Goal: Transaction & Acquisition: Purchase product/service

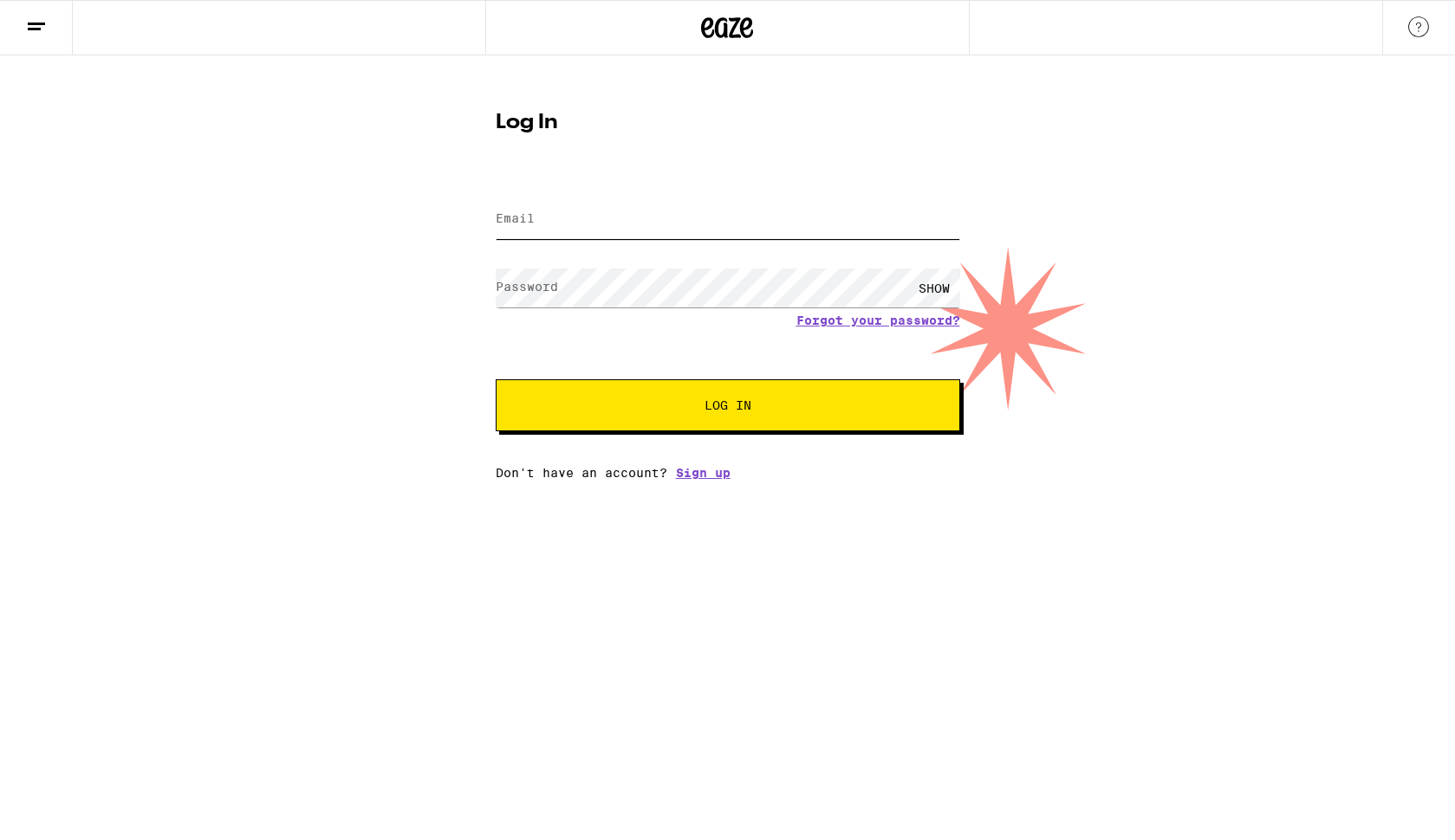
click at [645, 234] on input "Email" at bounding box center [728, 219] width 465 height 39
type input "[EMAIL_ADDRESS][DOMAIN_NAME]"
click at [496, 379] on button "Log In" at bounding box center [728, 405] width 465 height 52
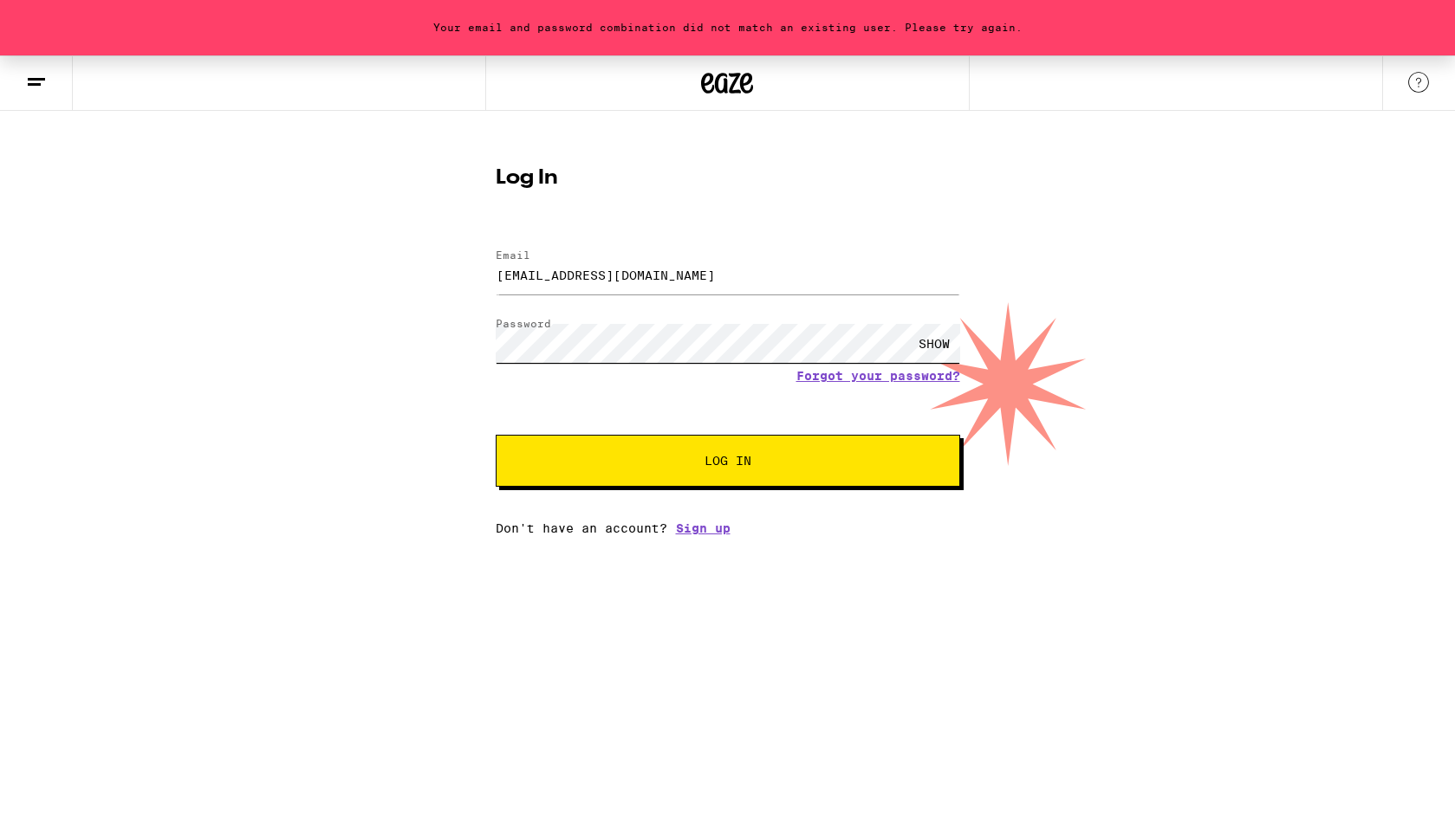
click at [496, 435] on button "Log In" at bounding box center [728, 460] width 465 height 52
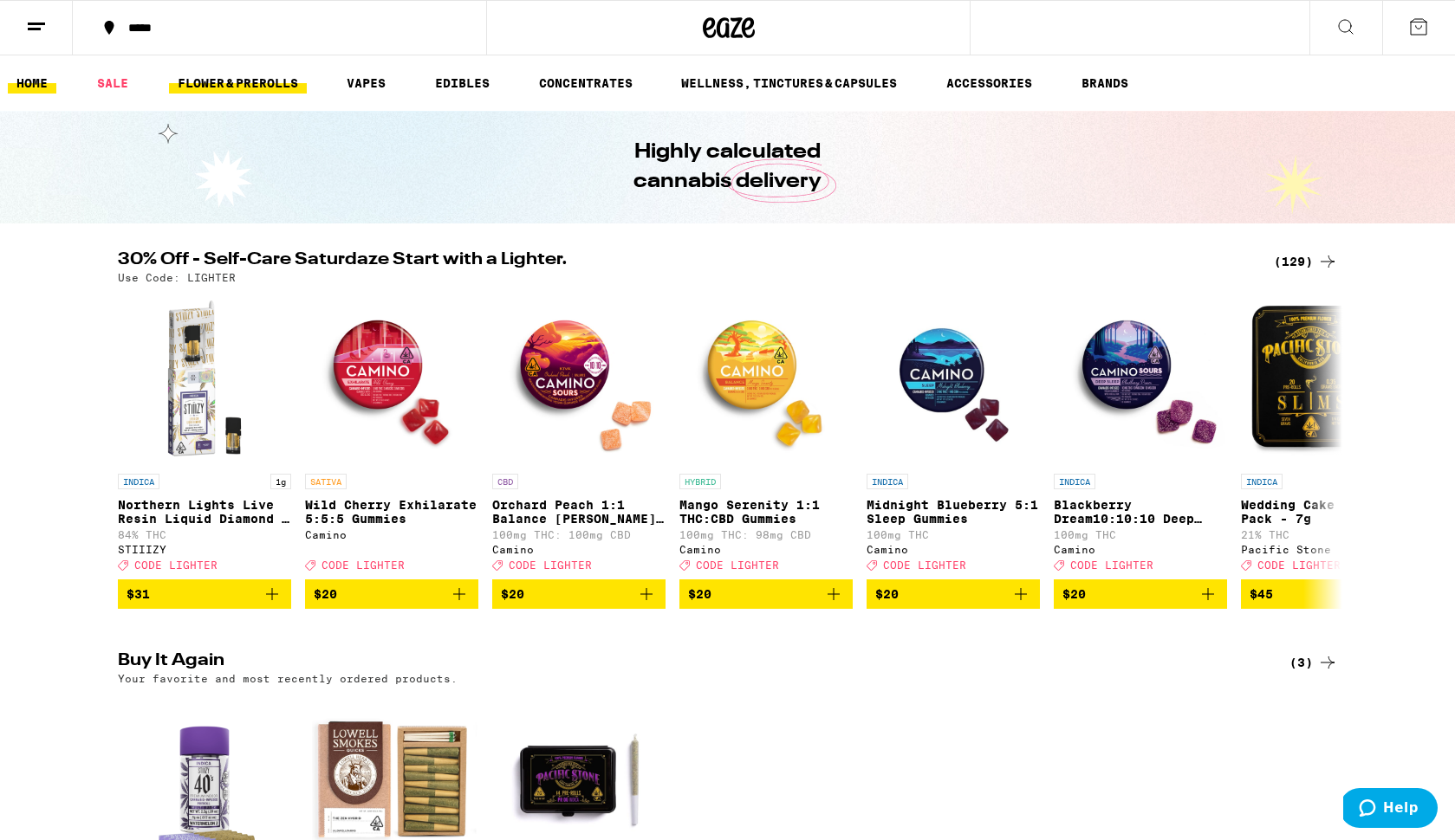
click at [291, 81] on link "FLOWER & PREROLLS" at bounding box center [238, 83] width 138 height 21
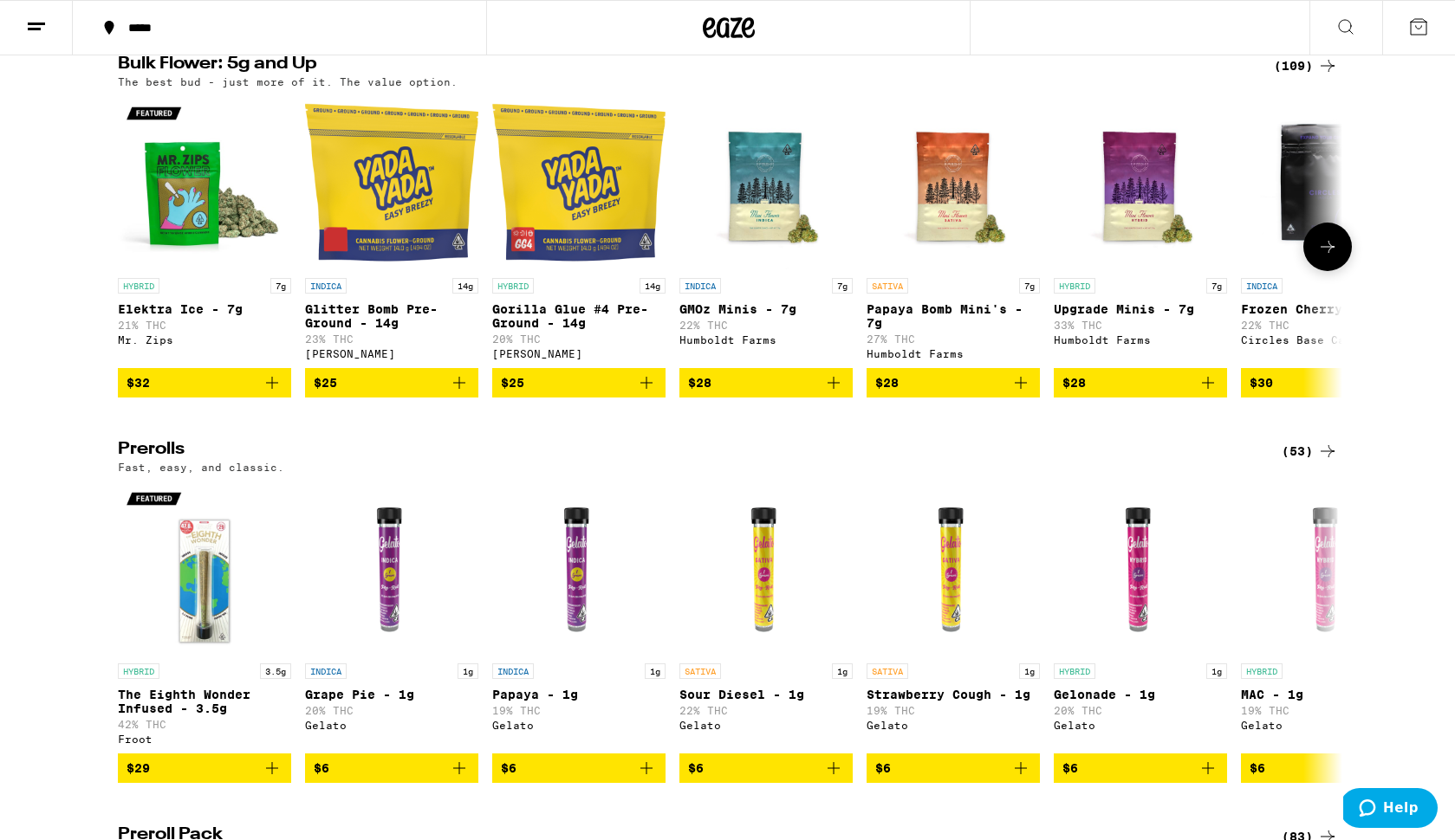
scroll to position [706, 0]
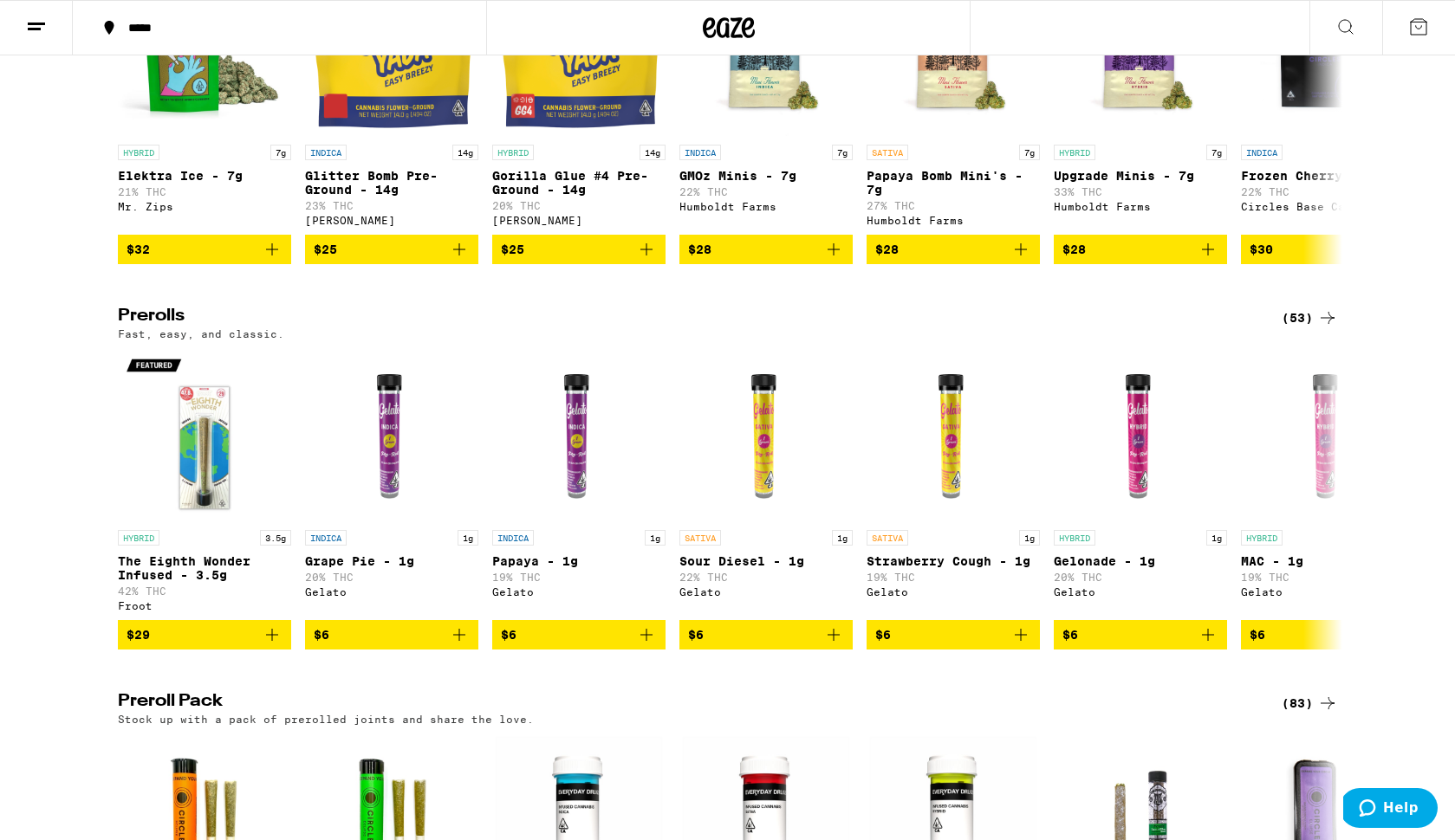
click at [158, 328] on h2 "Prerolls" at bounding box center [686, 317] width 1135 height 21
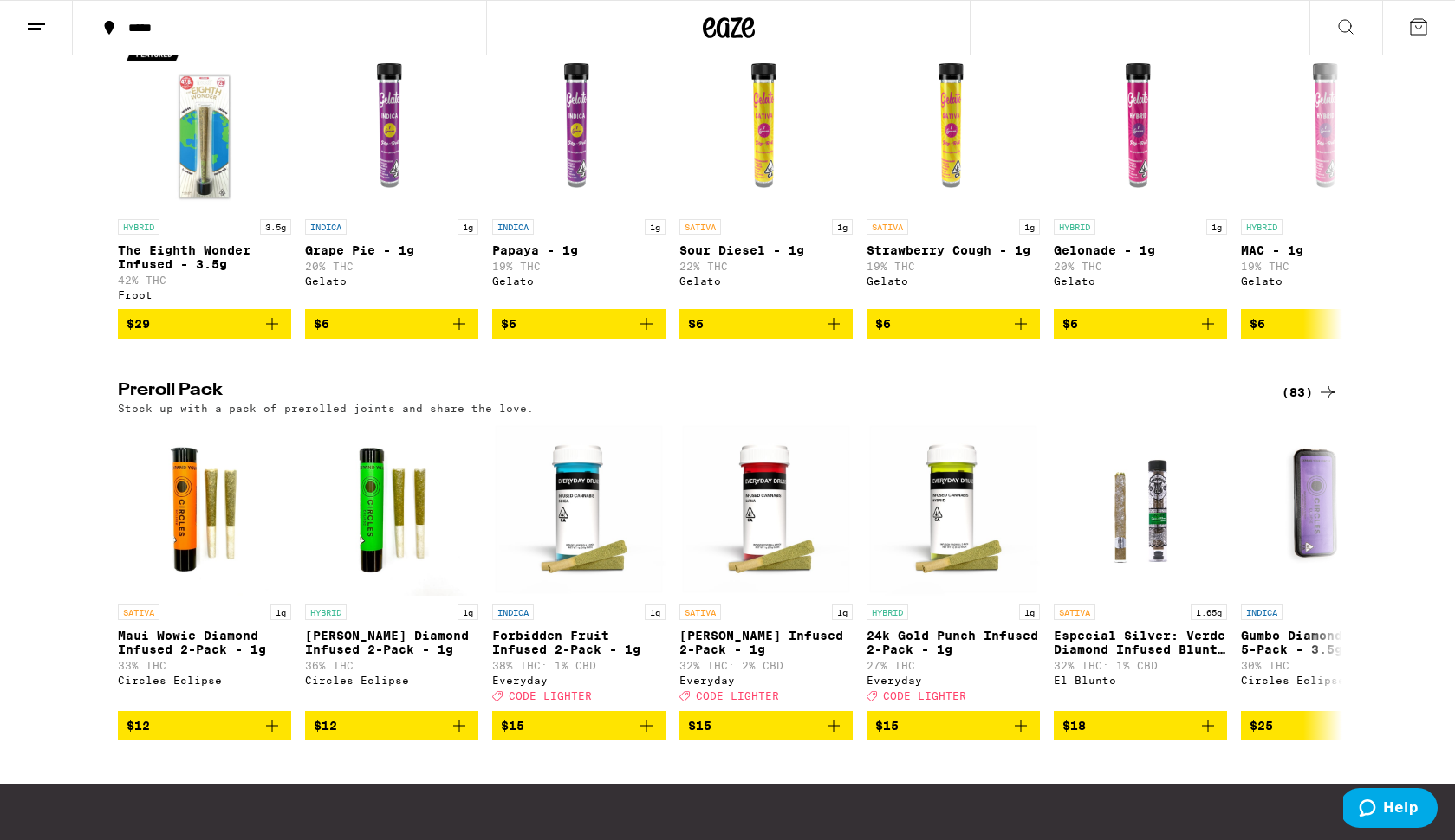
scroll to position [1035, 0]
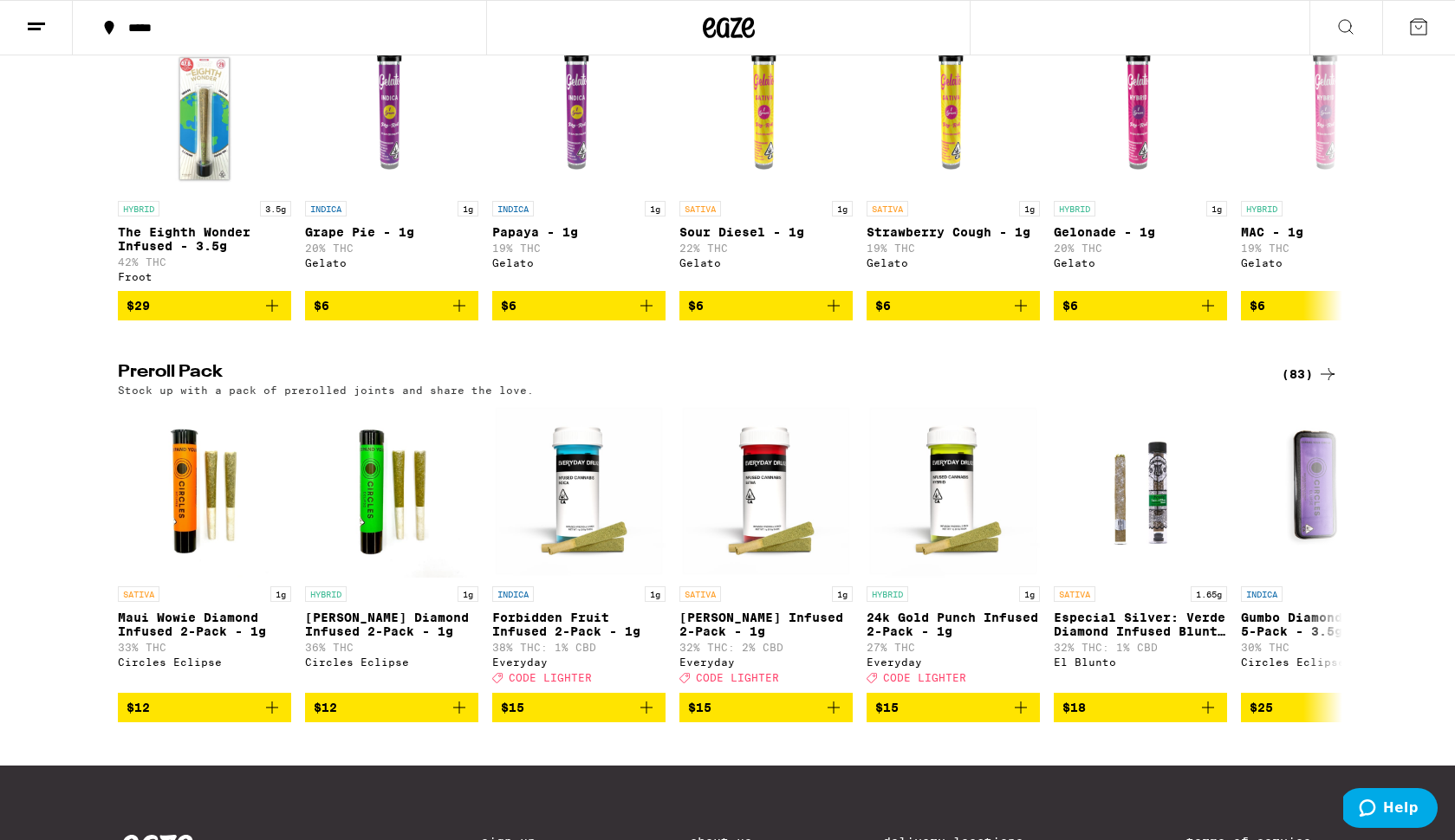
click at [1298, 385] on div "(83)" at bounding box center [1310, 374] width 56 height 21
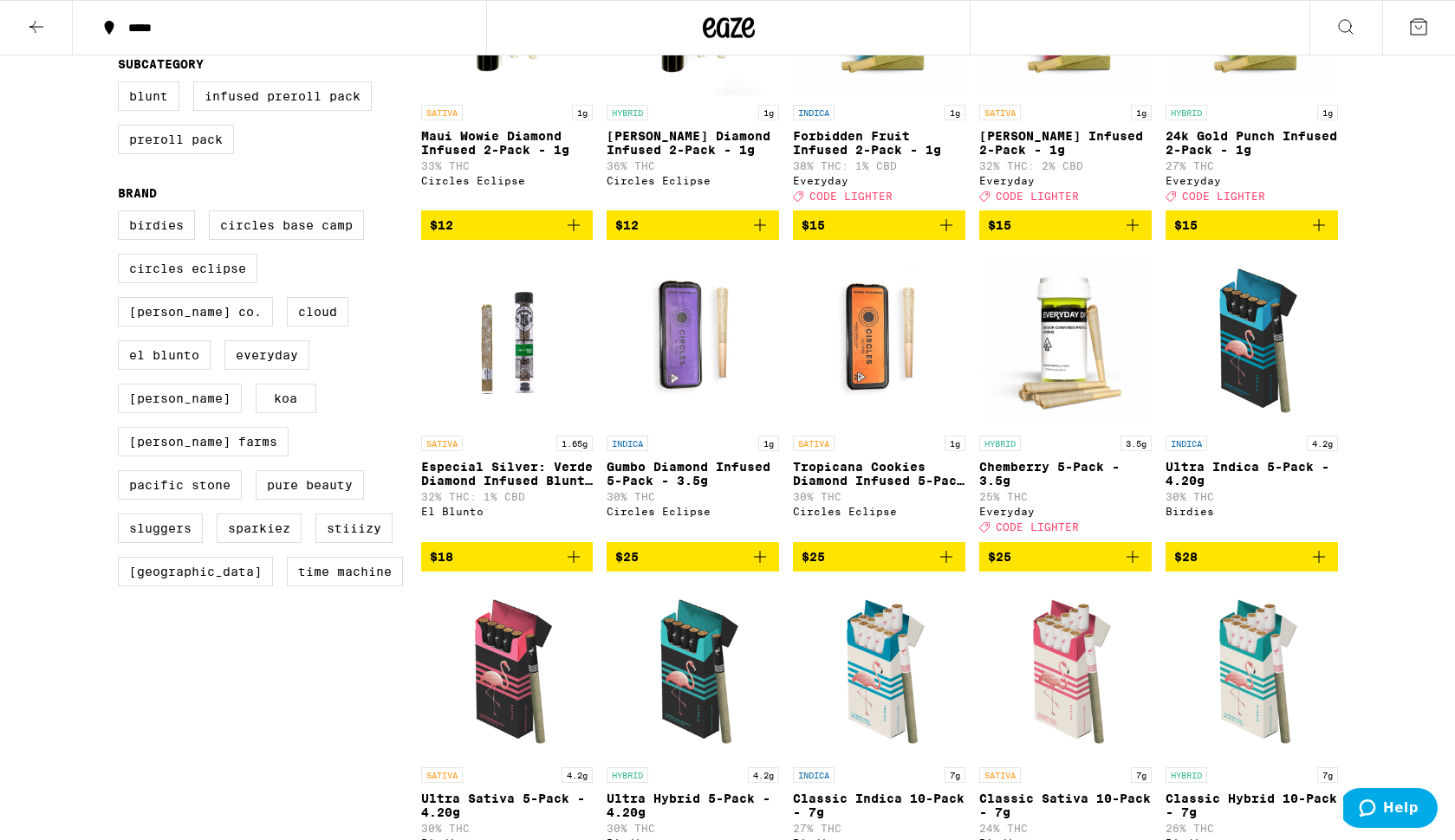
scroll to position [317, 0]
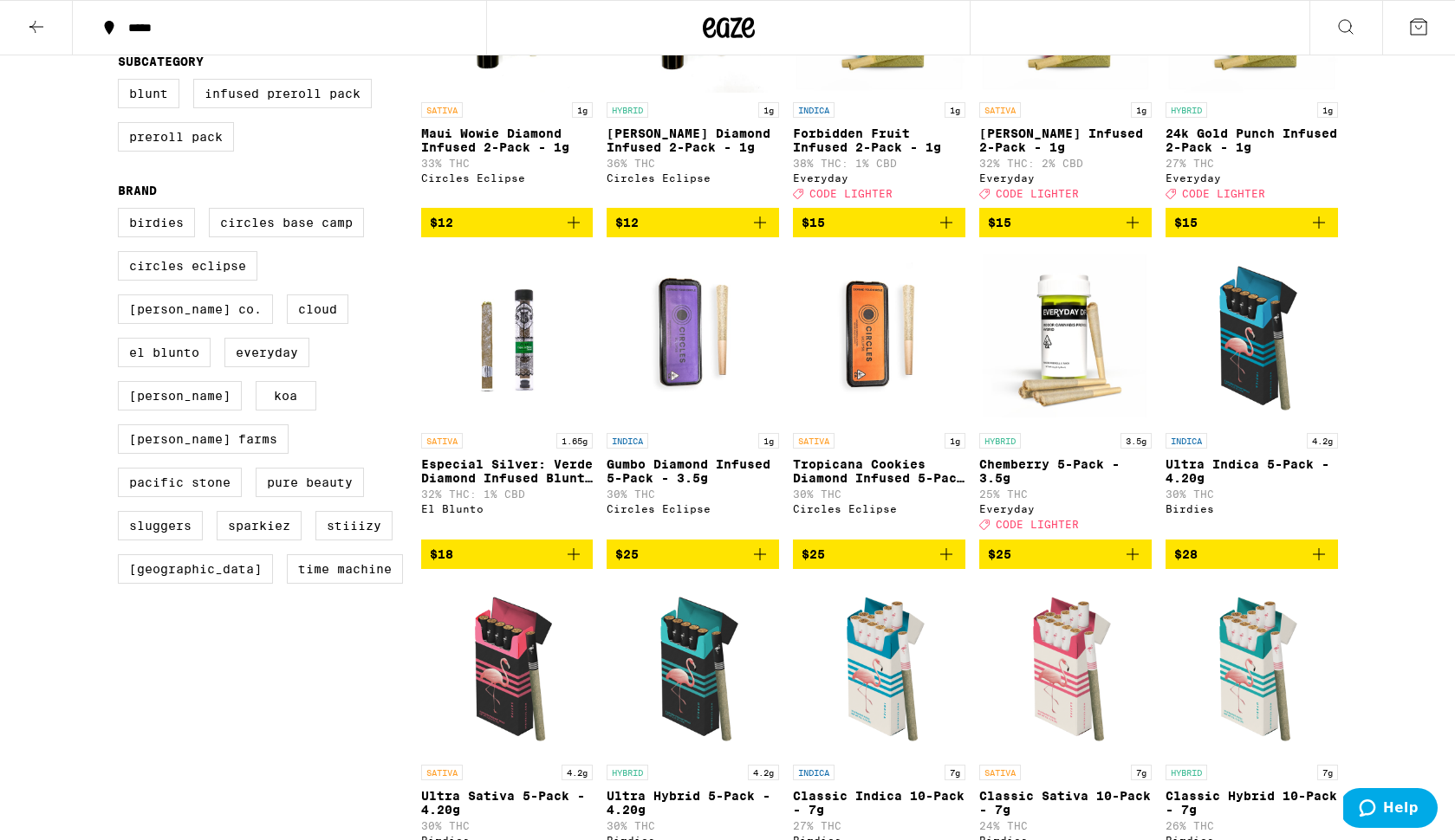
click at [1240, 466] on div "INDICA 4.2g Ultra Indica 5-Pack - 4.20g 30% THC Birdies" at bounding box center [1252, 481] width 173 height 97
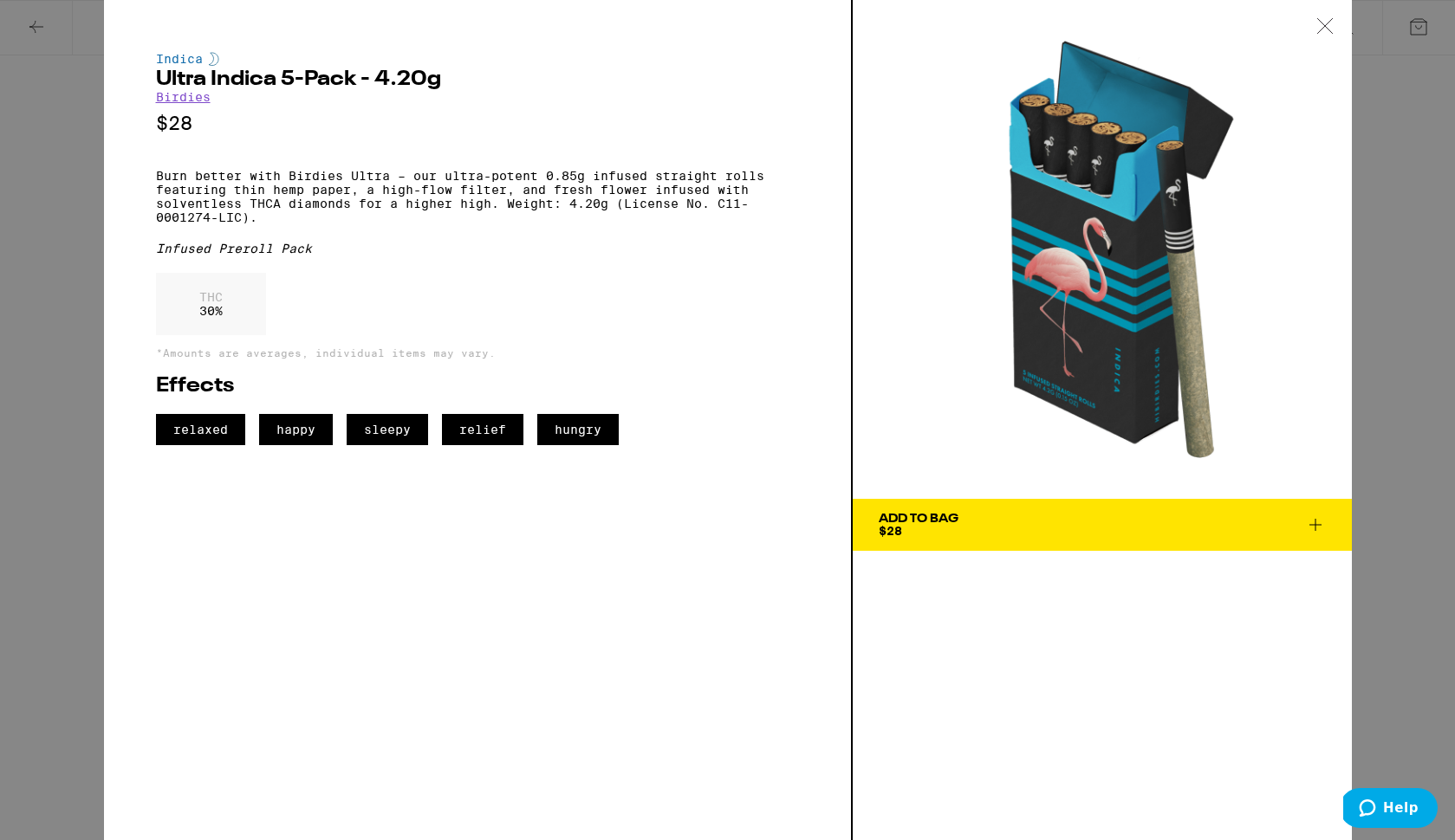
click at [958, 526] on span "Add To Bag $28" at bounding box center [1102, 525] width 447 height 25
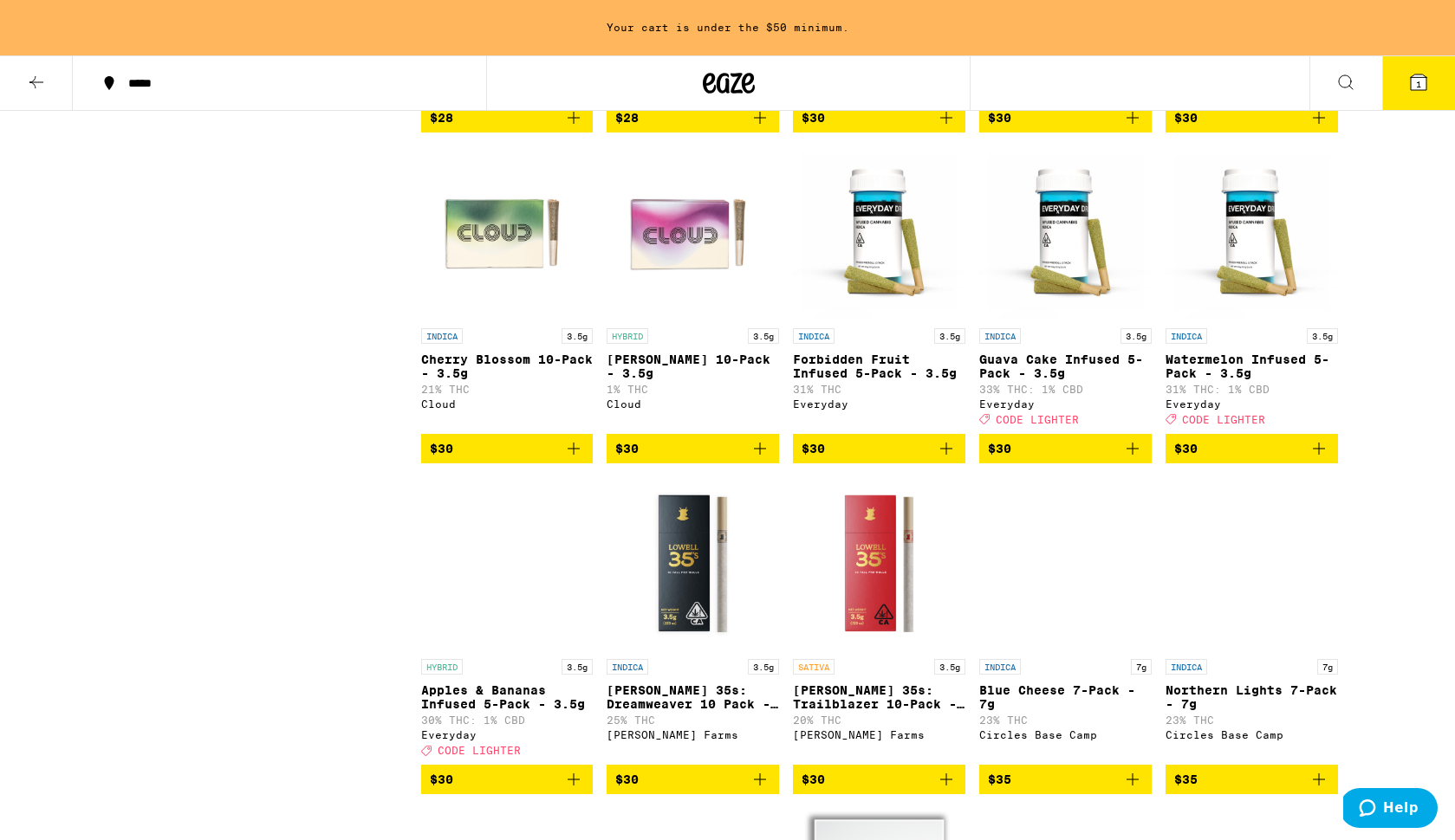
scroll to position [1135, 0]
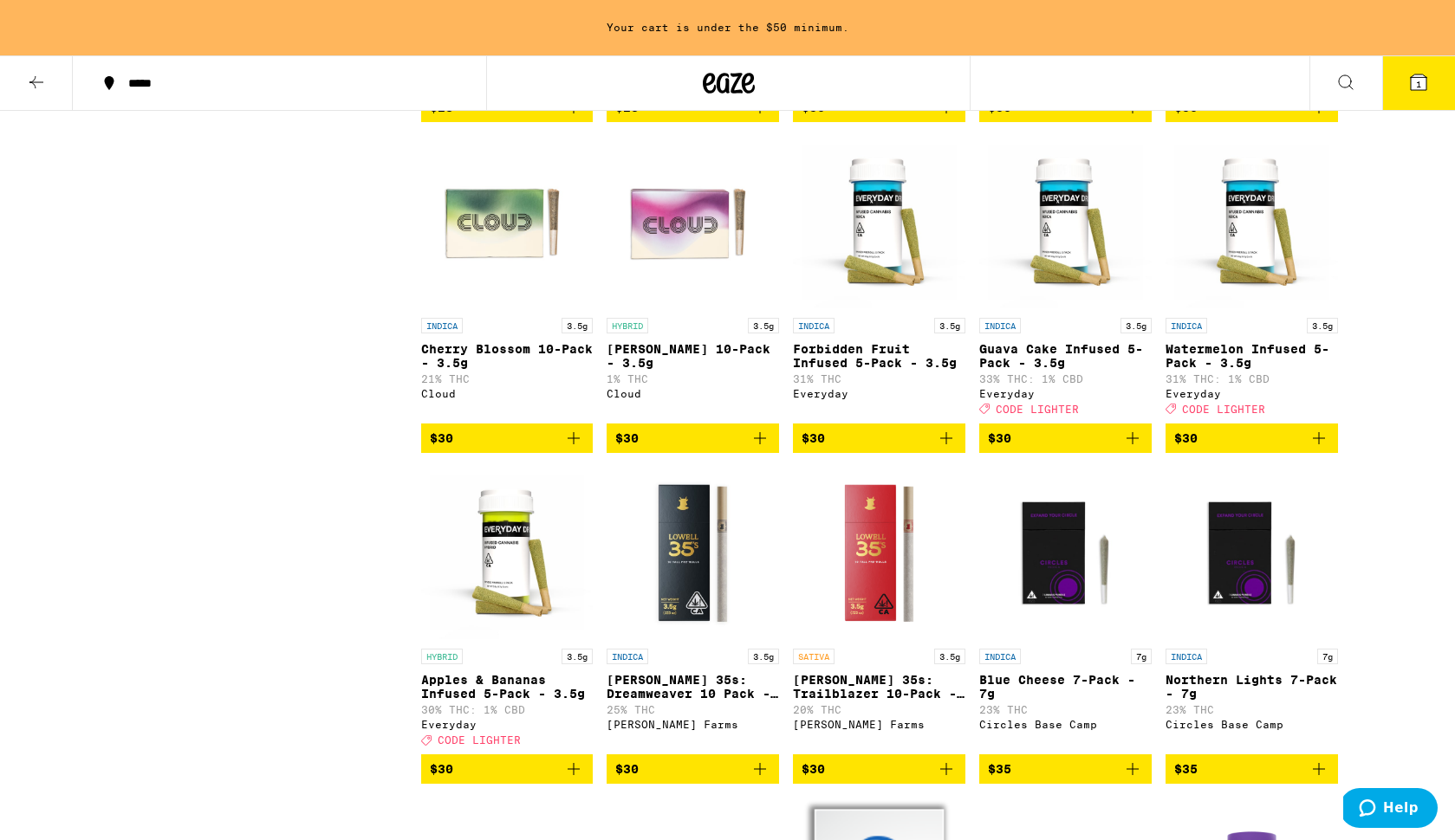
click at [1129, 449] on icon "Add to bag" at bounding box center [1132, 438] width 21 height 21
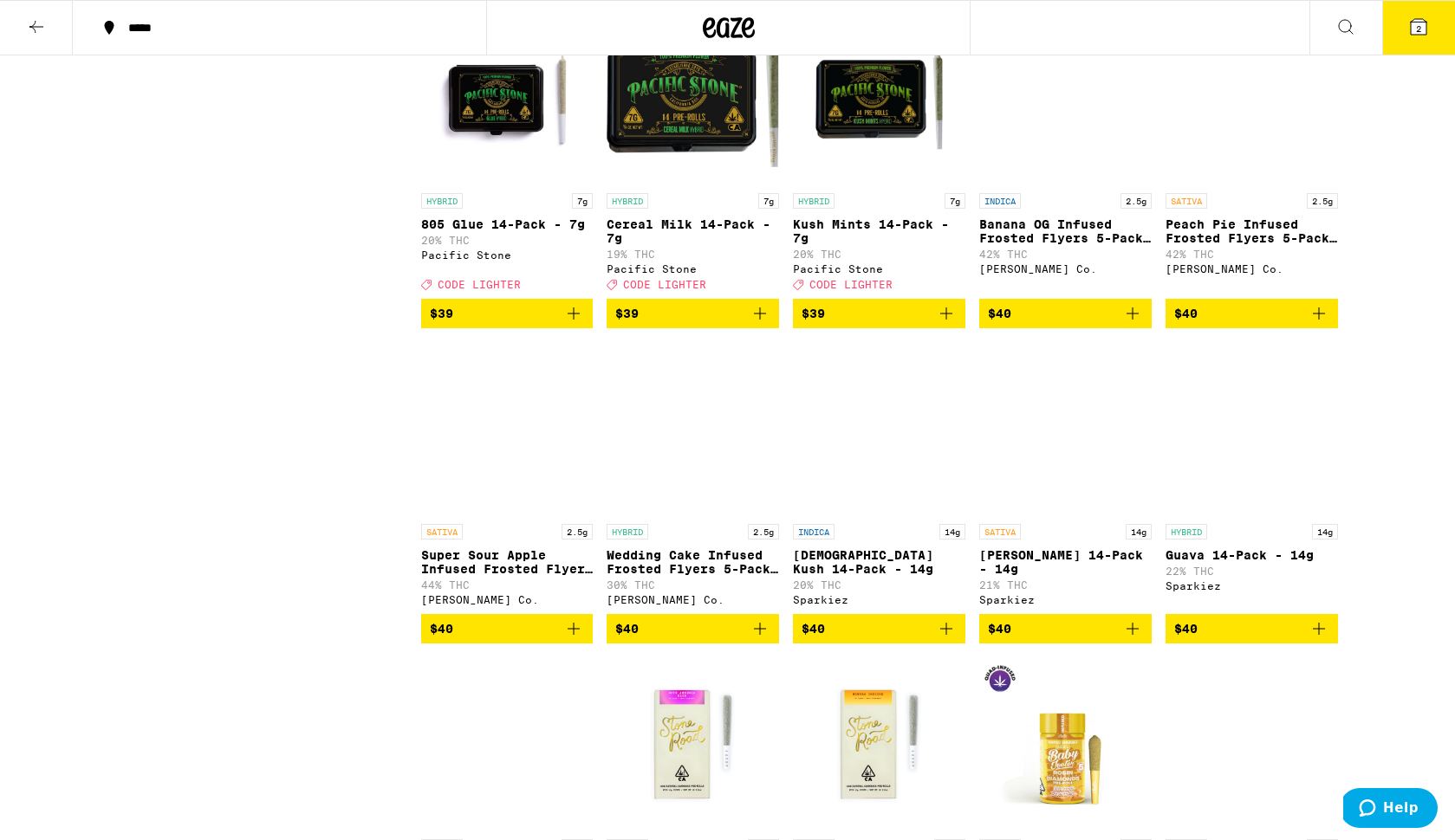
scroll to position [3198, 0]
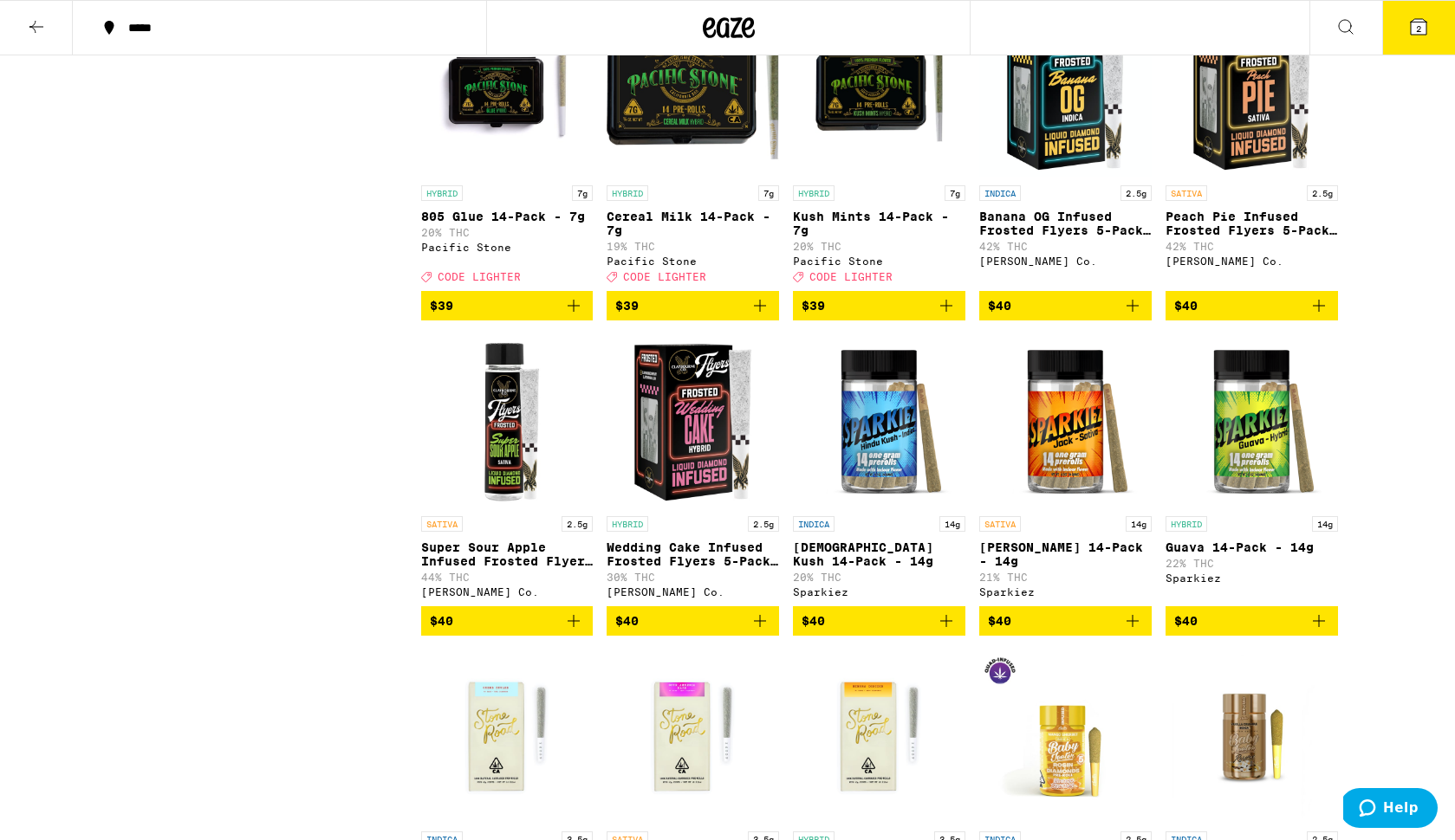
click at [868, 316] on span "$39" at bounding box center [878, 305] width 156 height 21
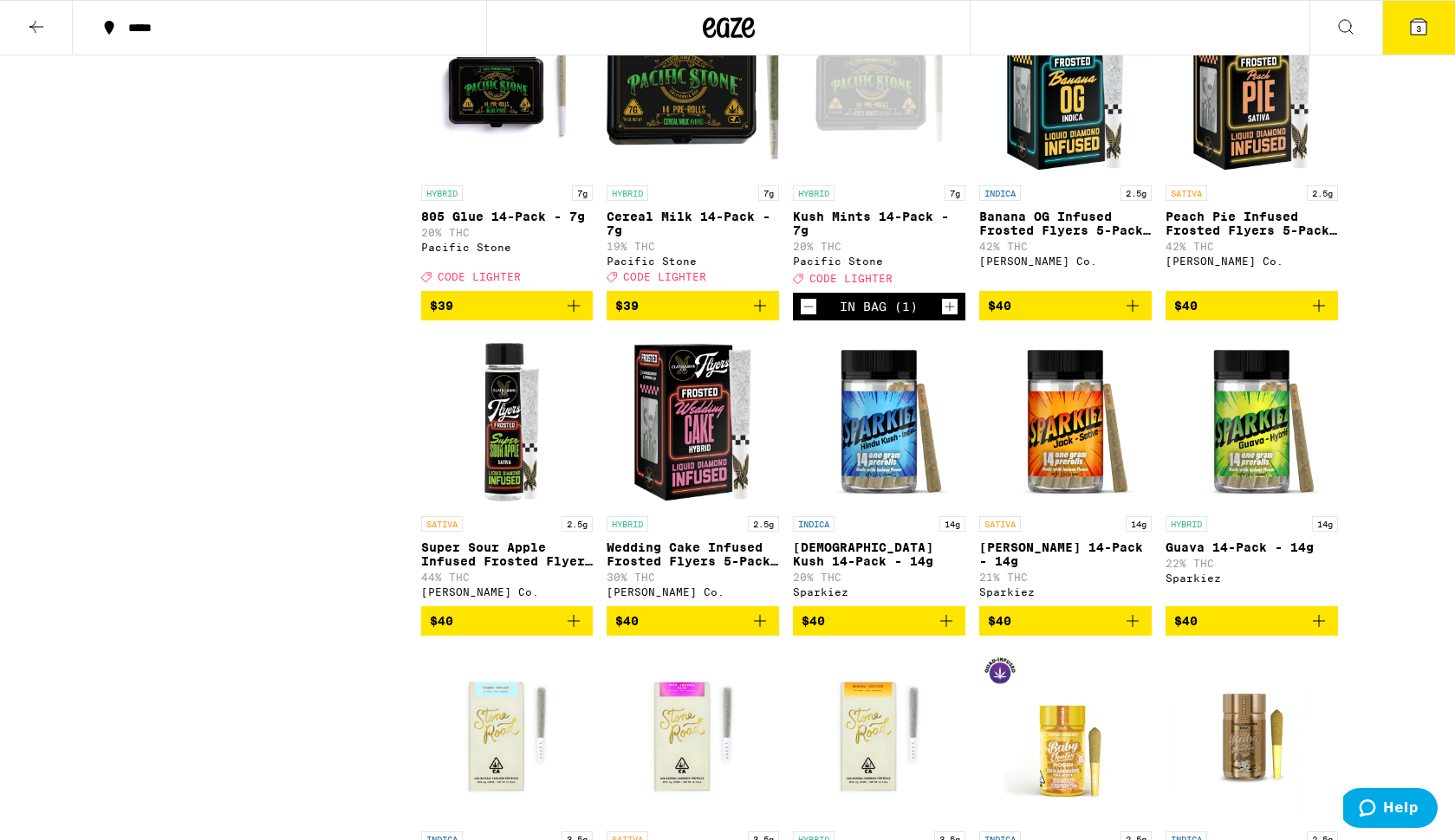
click at [1415, 35] on icon at bounding box center [1418, 26] width 21 height 21
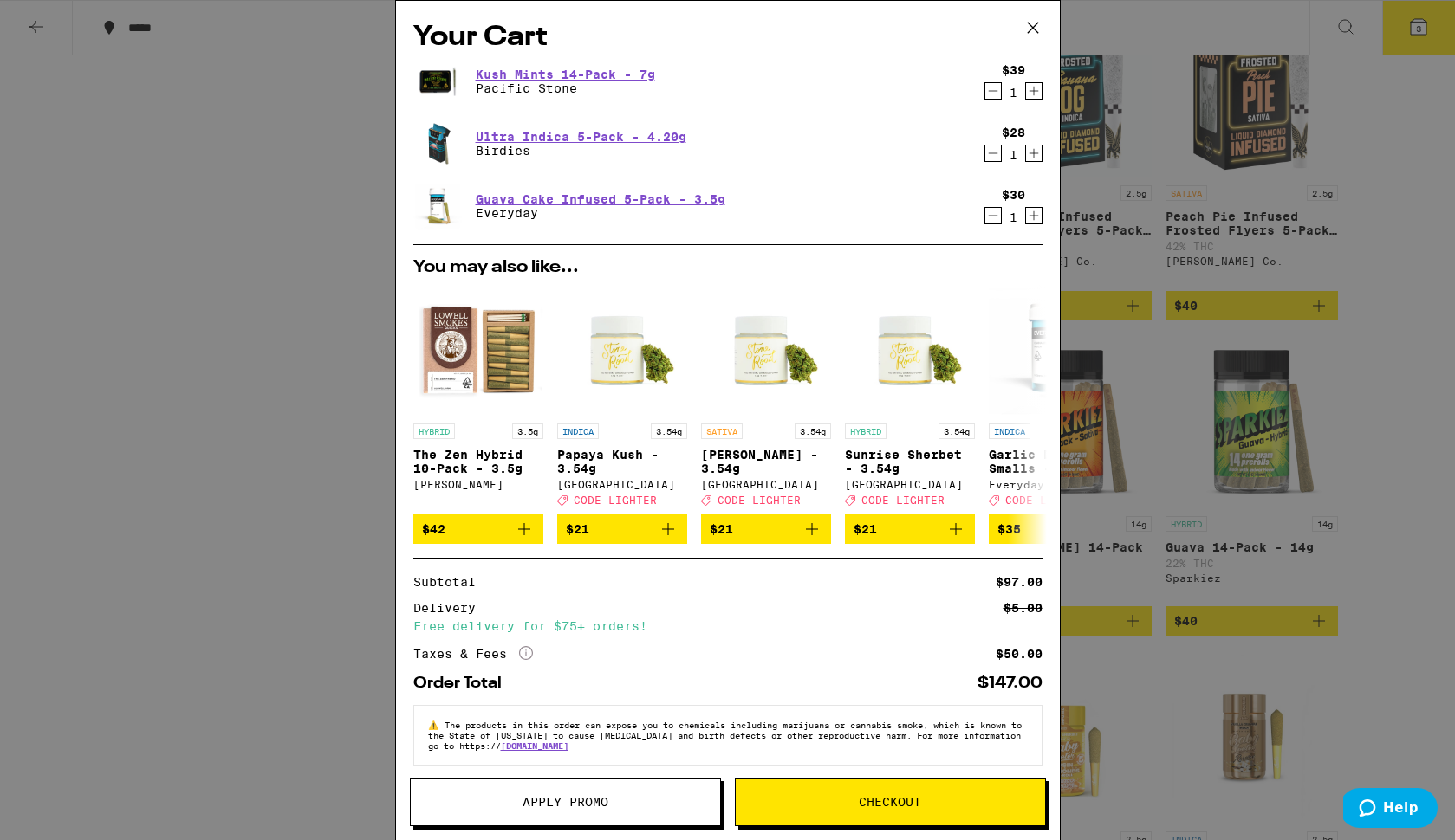
drag, startPoint x: 827, startPoint y: 806, endPoint x: 842, endPoint y: 701, distance: 106.1
click at [842, 701] on div "Your Cart Kush Mints 14-Pack - 7g Pacific Stone $39 1 Ultra Indica 5-Pack - 4.2…" at bounding box center [728, 420] width 666 height 840
click at [522, 660] on icon "More Info" at bounding box center [526, 653] width 14 height 14
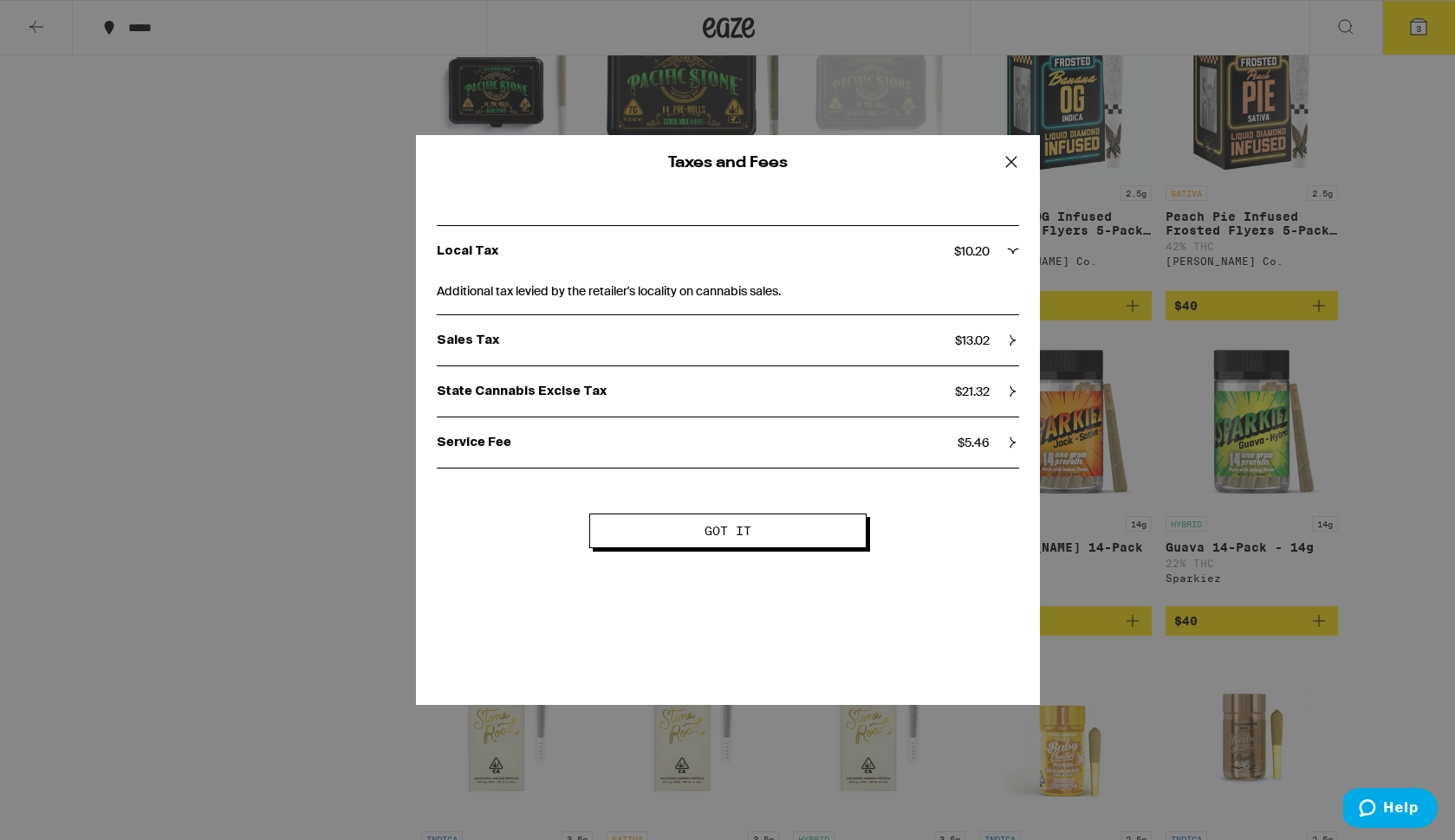
click at [746, 525] on span "Got it" at bounding box center [728, 530] width 46 height 12
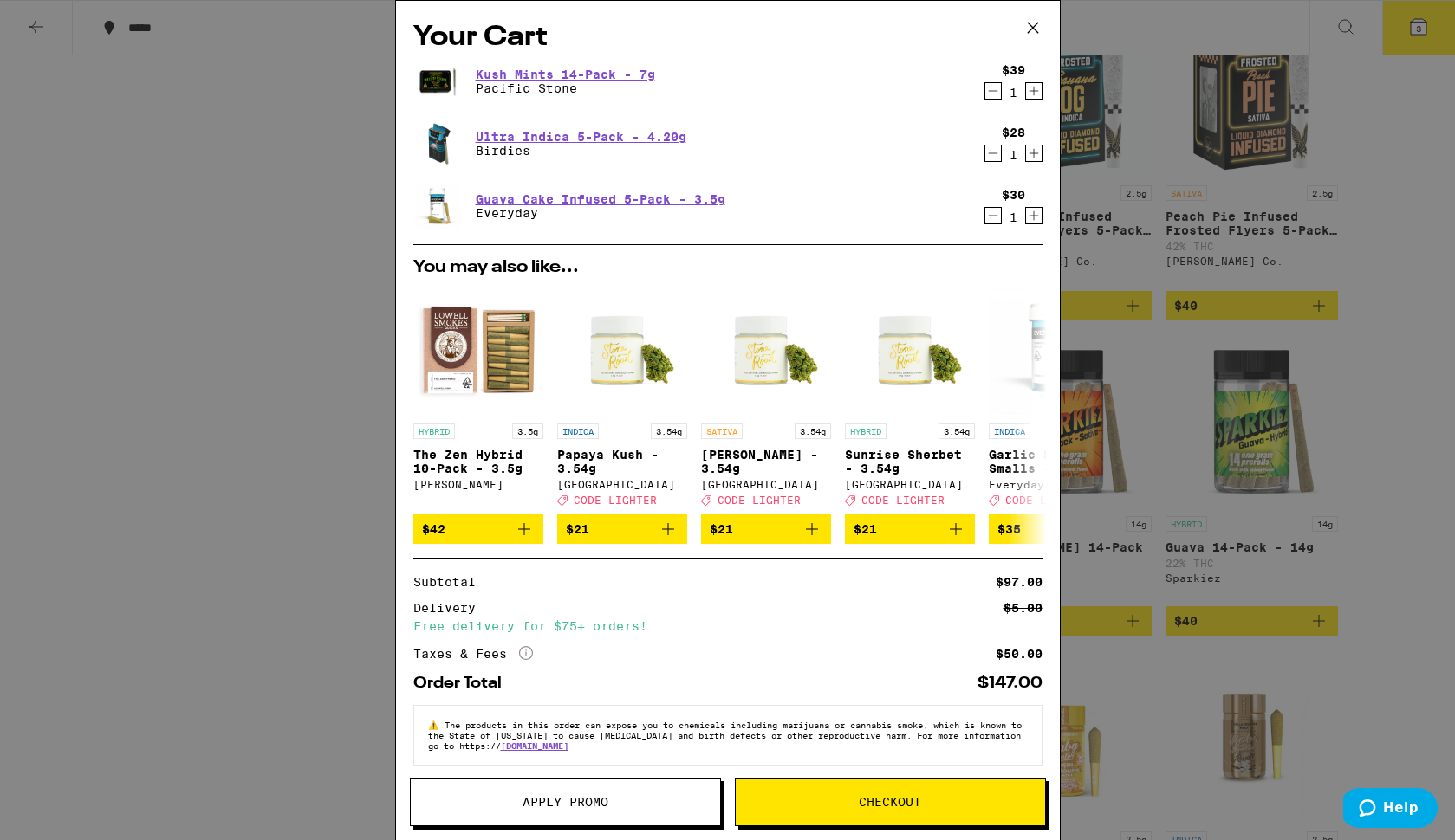
click at [597, 802] on span "Apply Promo" at bounding box center [566, 802] width 85 height 12
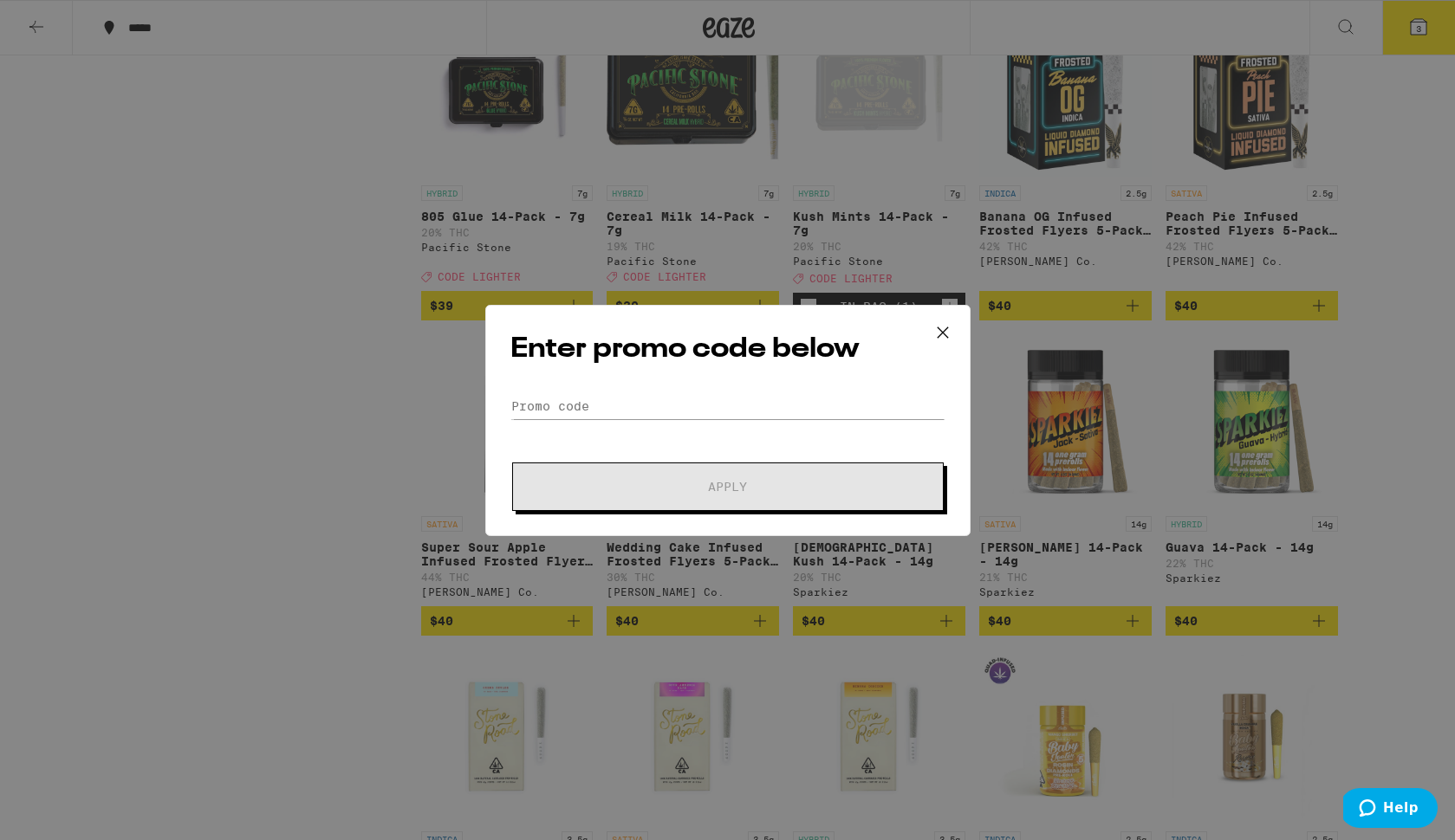
click at [576, 389] on div "Enter promo code below Promo Code Apply" at bounding box center [728, 420] width 486 height 231
click at [576, 403] on input "Promo Code" at bounding box center [728, 406] width 435 height 26
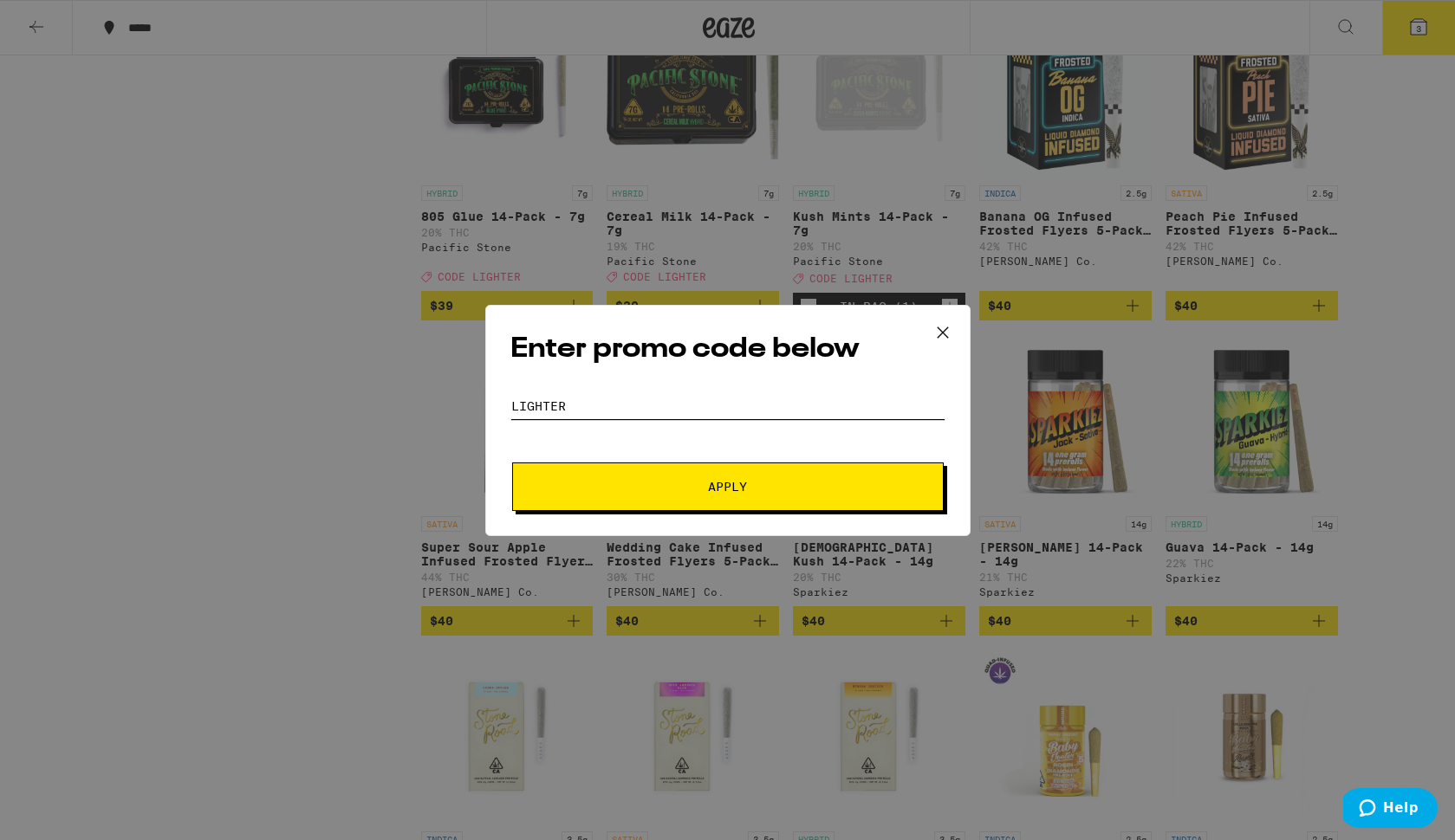
type input "LIGHTER"
click at [595, 485] on span "Apply" at bounding box center [728, 486] width 312 height 12
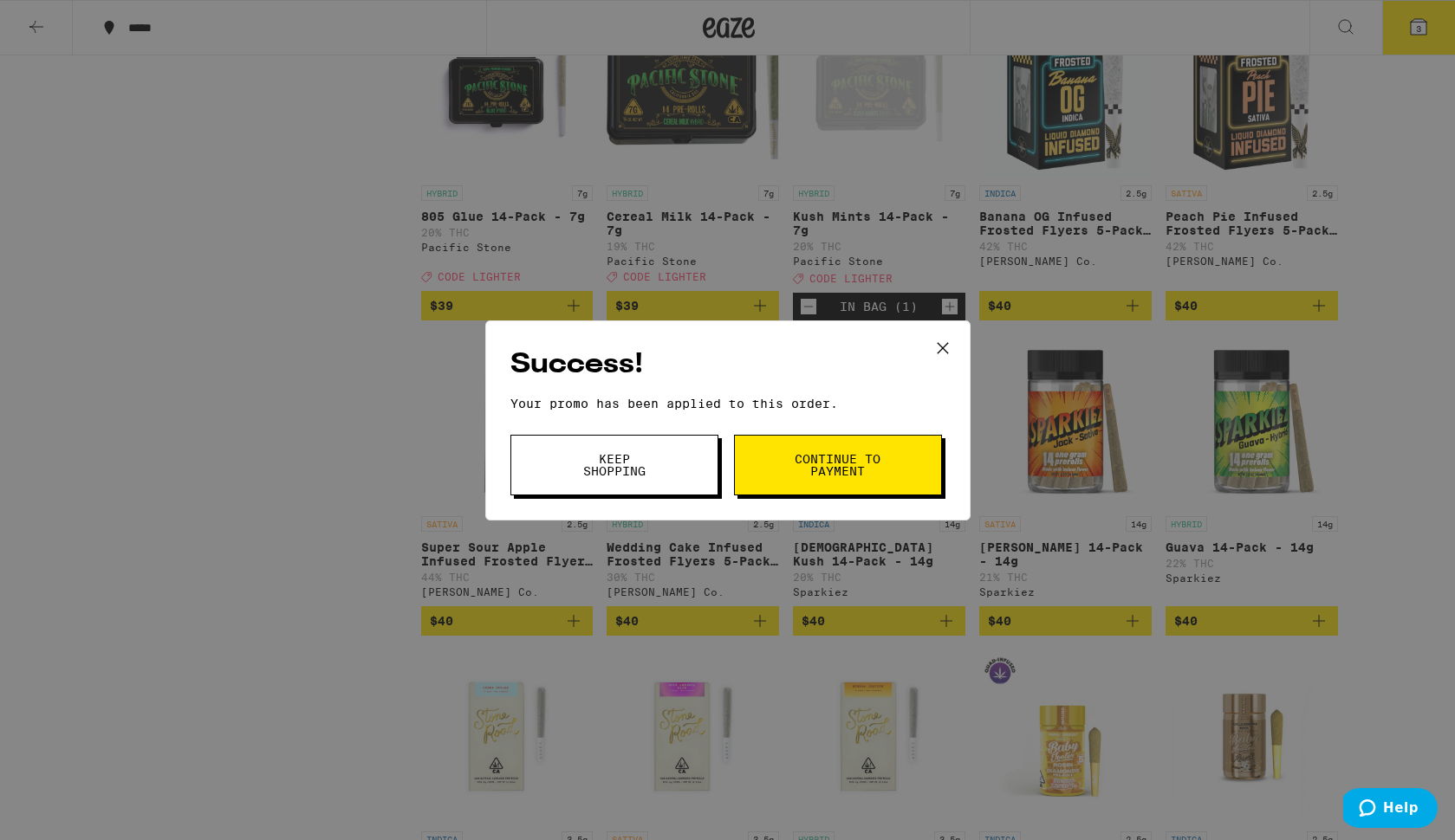
click at [801, 469] on span "Continue to payment" at bounding box center [838, 465] width 88 height 25
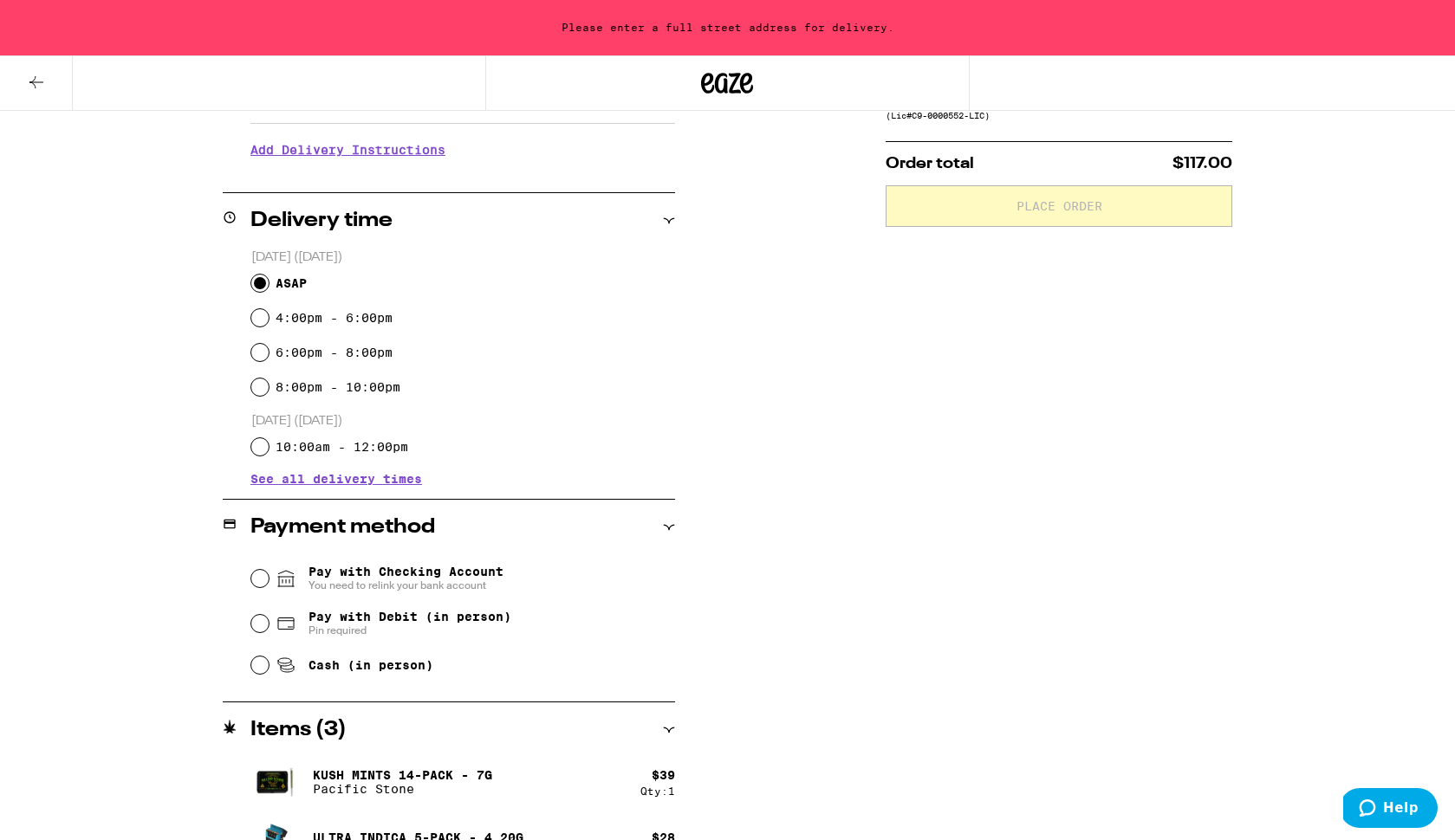
scroll to position [352, 0]
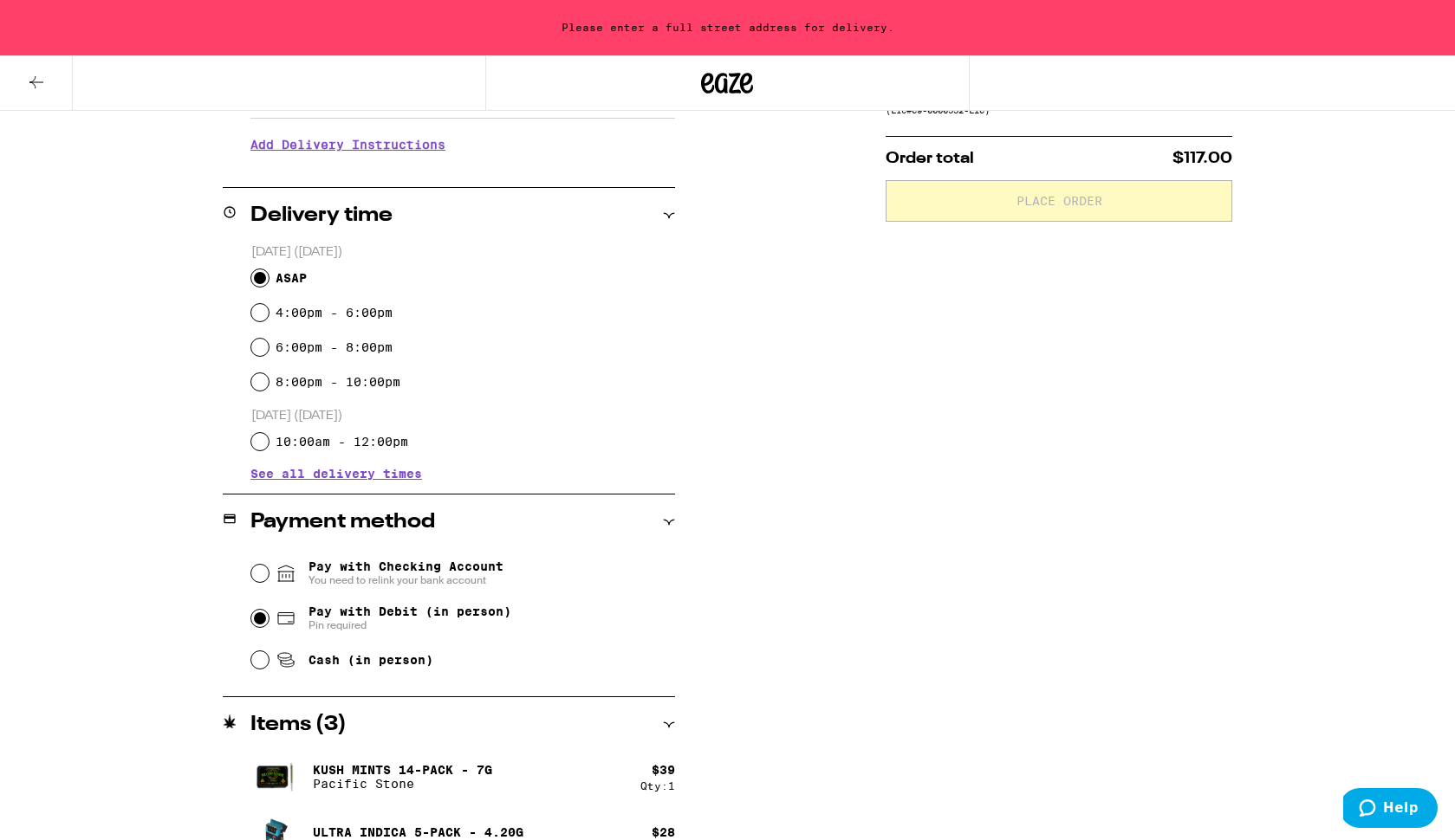
click at [258, 626] on input "Pay with Debit (in person) Pin required" at bounding box center [259, 618] width 17 height 17
radio input "true"
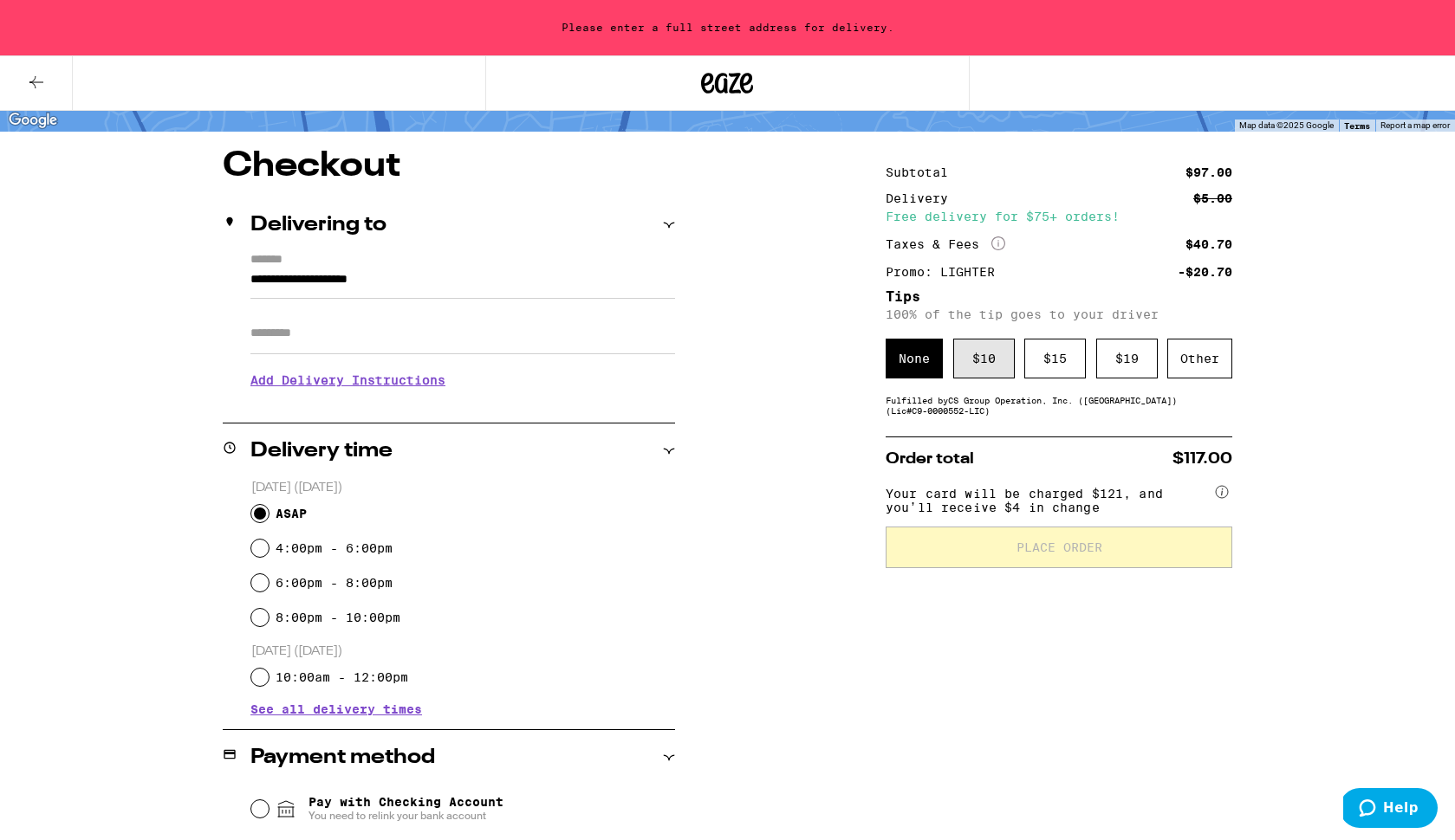
scroll to position [85, 0]
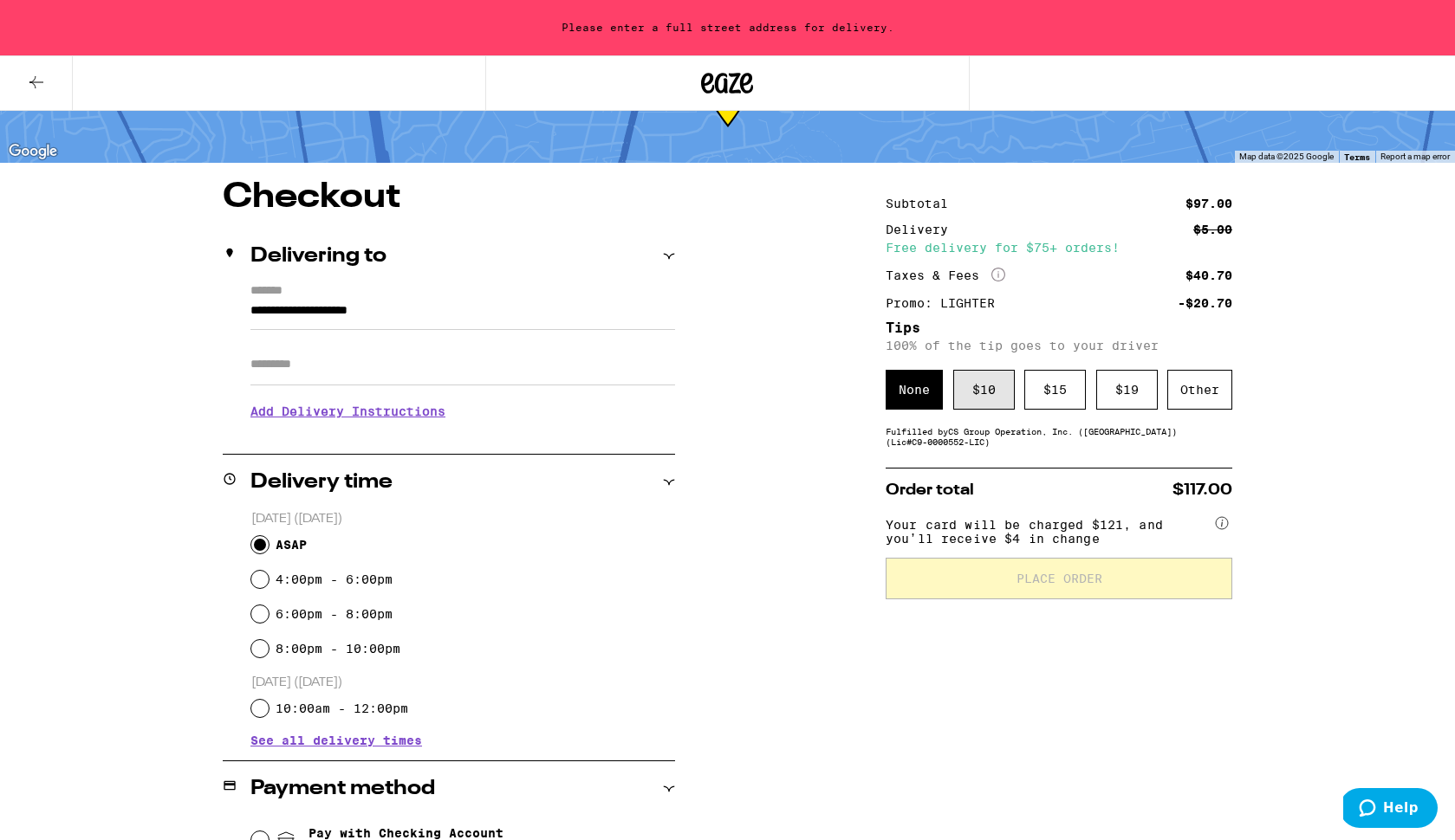
click at [986, 397] on div "$ 10" at bounding box center [984, 390] width 62 height 40
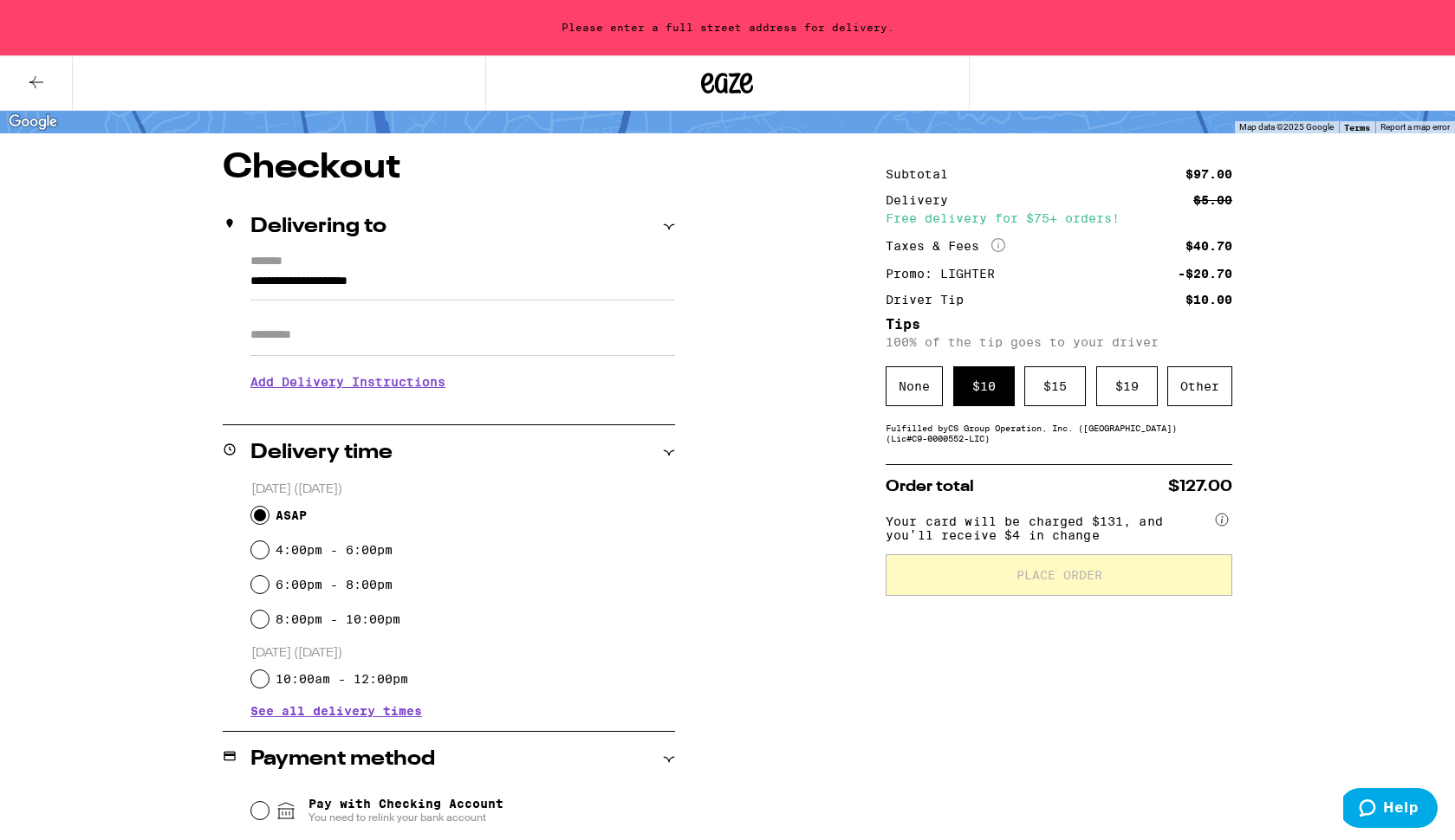
scroll to position [107, 0]
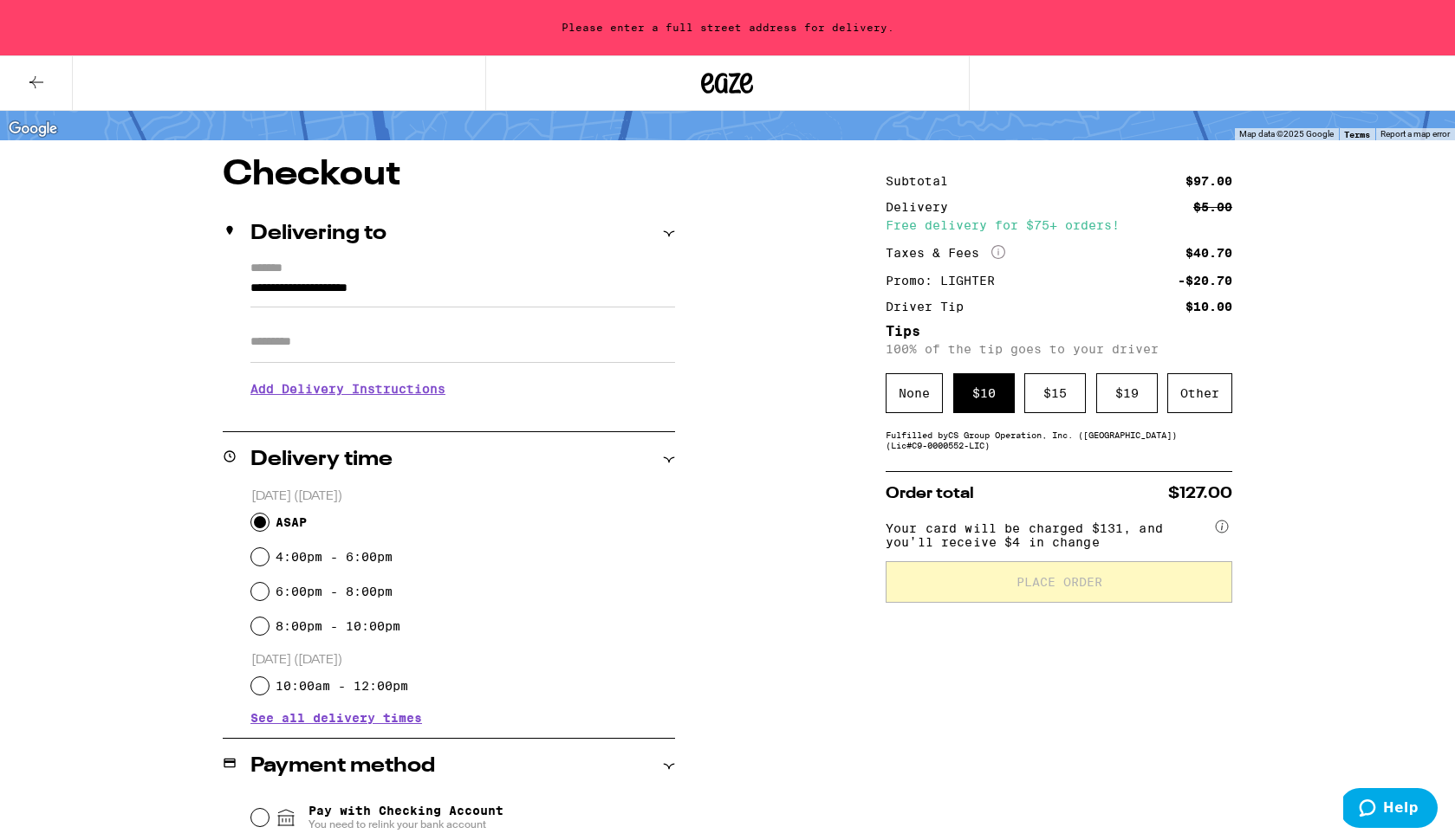
click at [380, 287] on input "**********" at bounding box center [462, 293] width 425 height 29
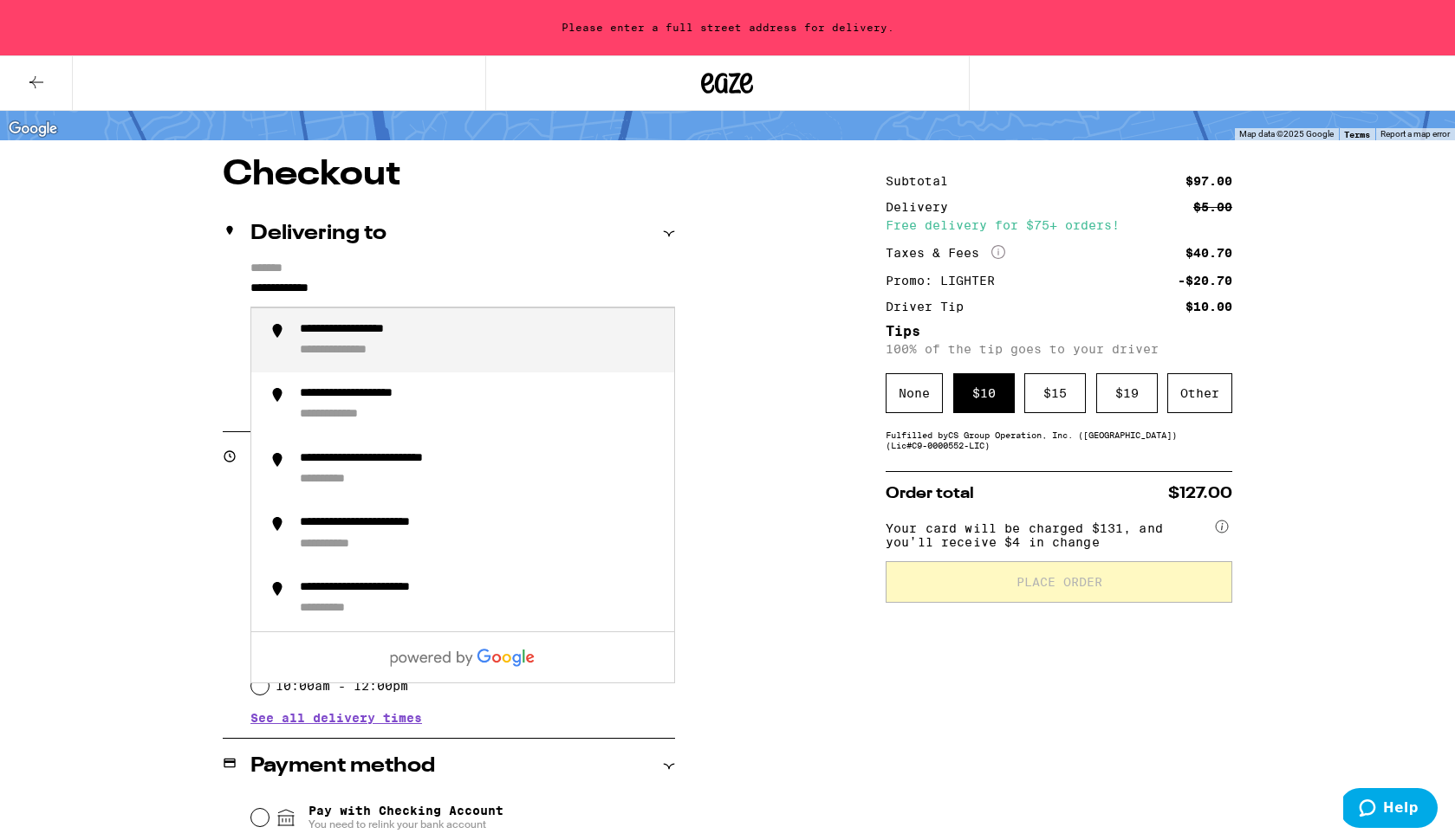
click at [404, 346] on div "**********" at bounding box center [359, 351] width 118 height 16
type input "**********"
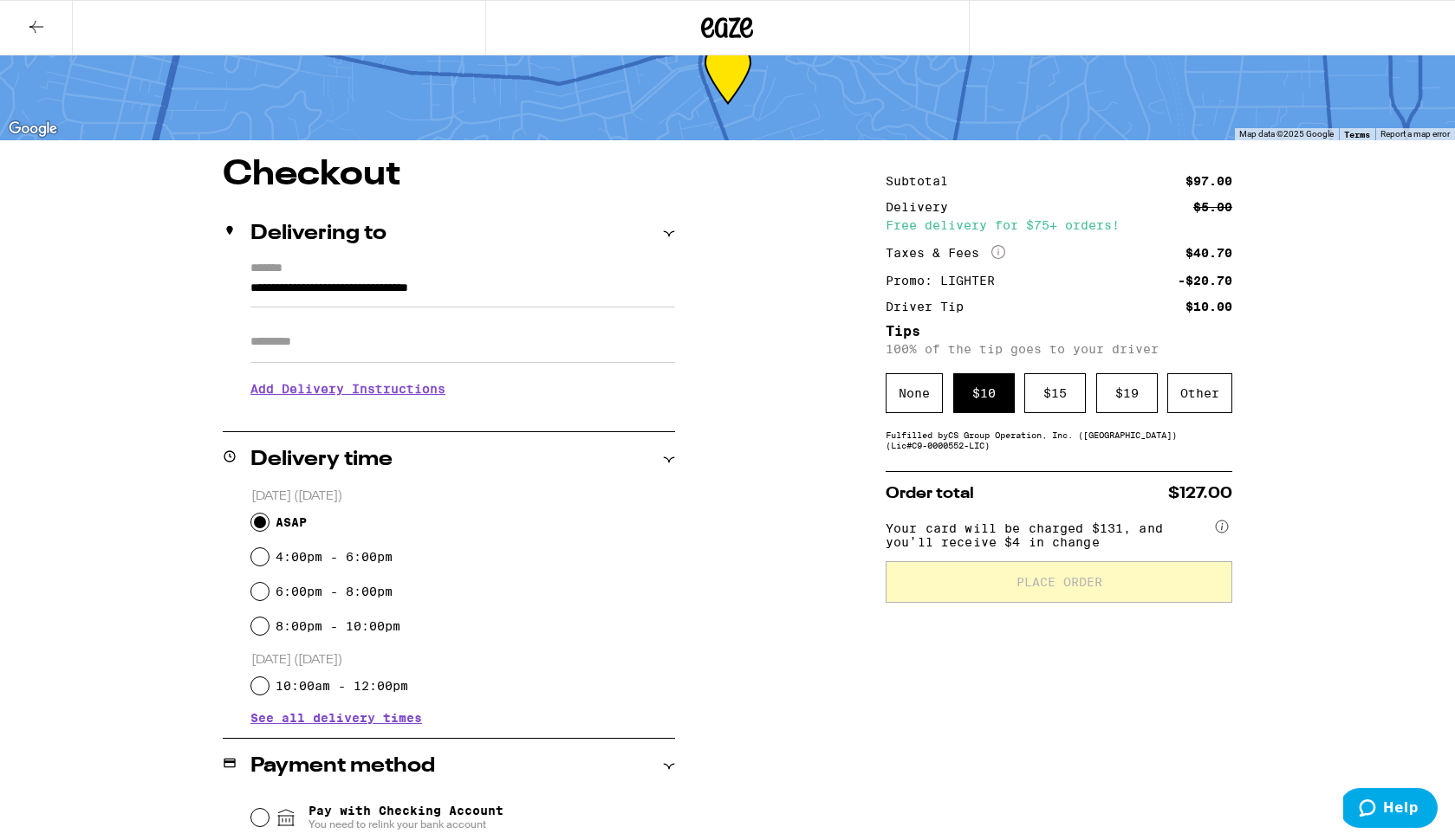
scroll to position [0, 0]
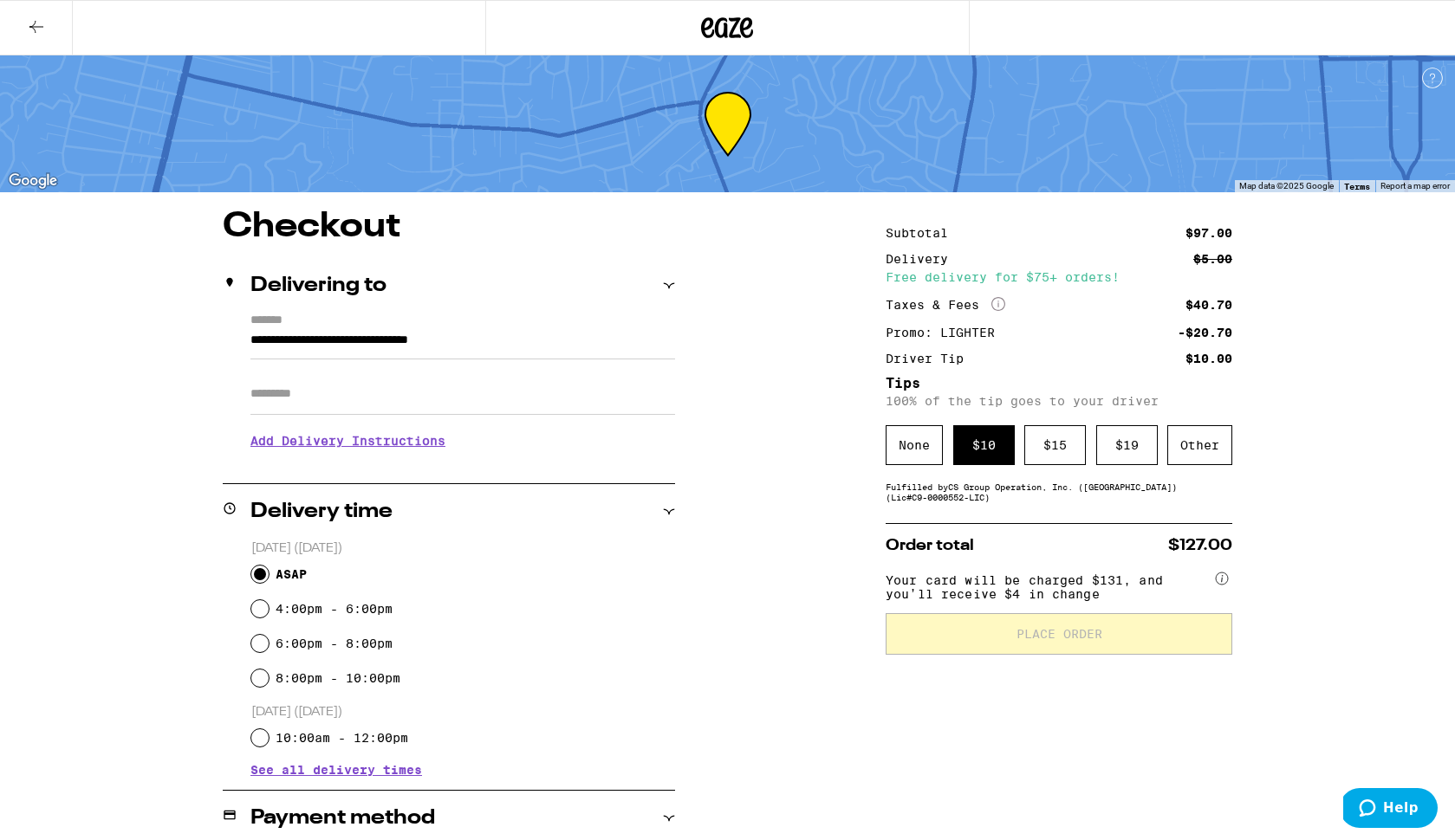
click at [945, 377] on h5 "Tips" at bounding box center [1059, 383] width 346 height 14
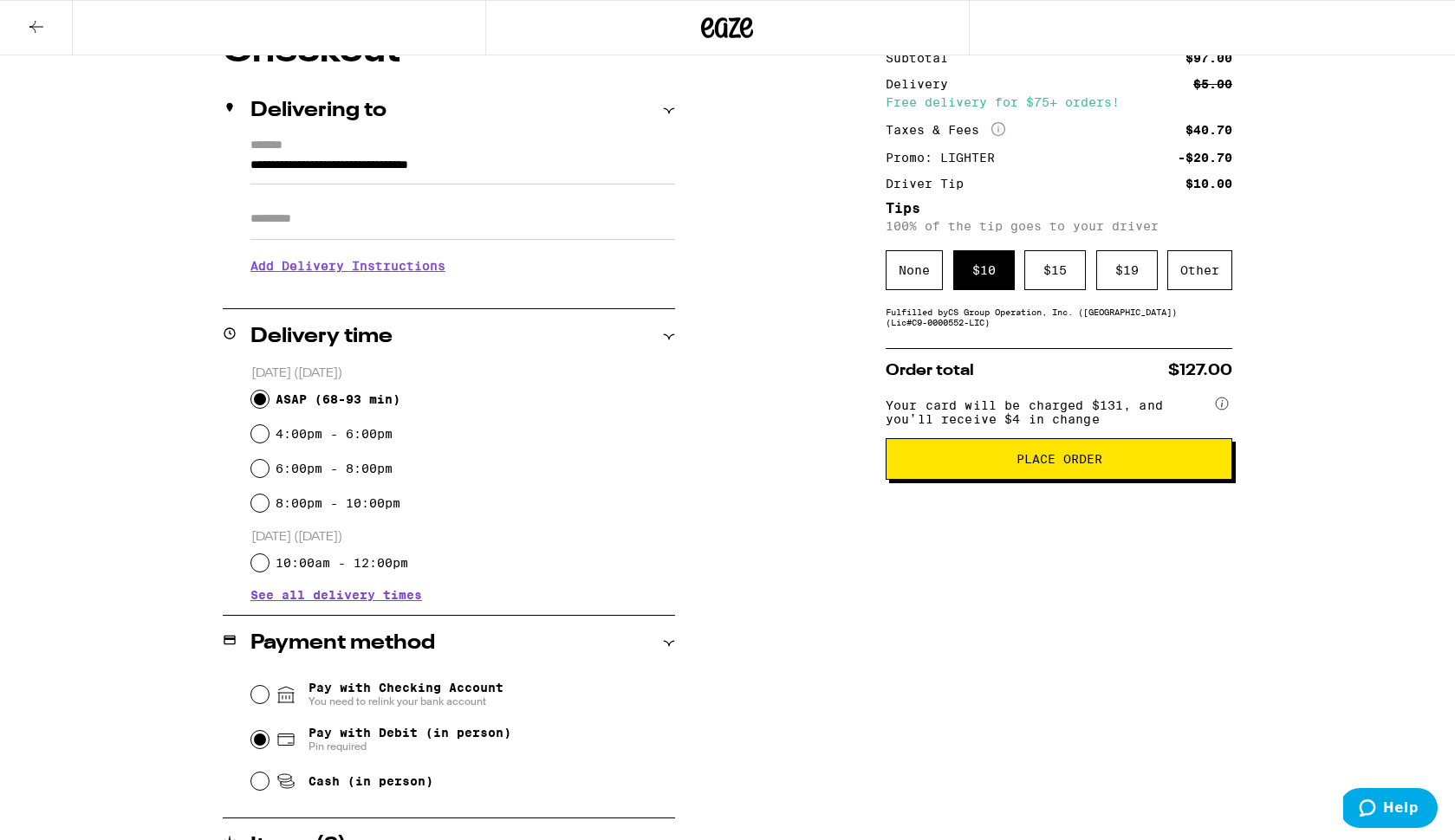
scroll to position [155, 0]
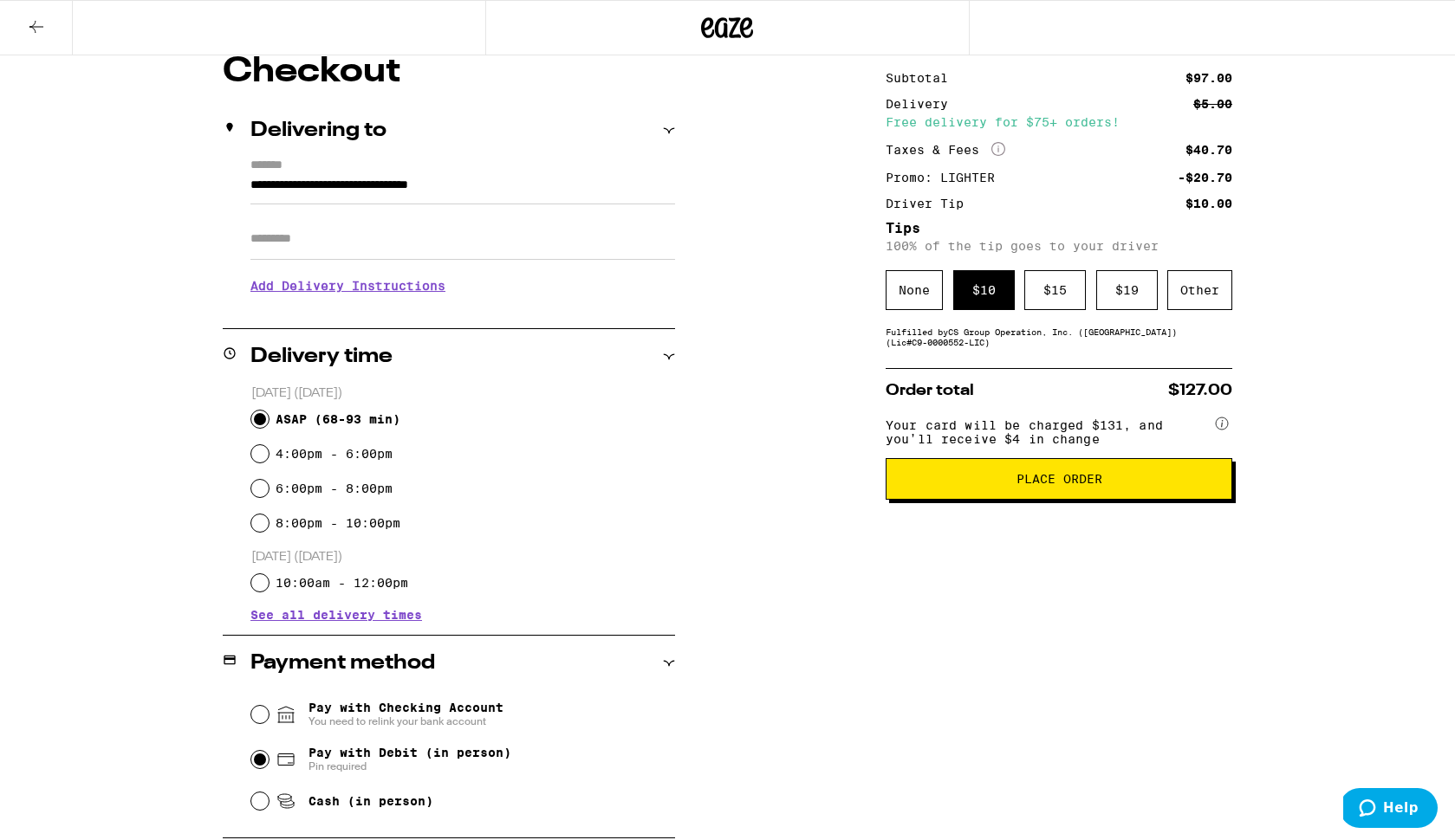
drag, startPoint x: 1026, startPoint y: 492, endPoint x: 1062, endPoint y: 387, distance: 111.0
click at [1062, 386] on div "Order total $127.00 Your card will be charged $131, and you’ll receive $4 in ch…" at bounding box center [1059, 434] width 346 height 132
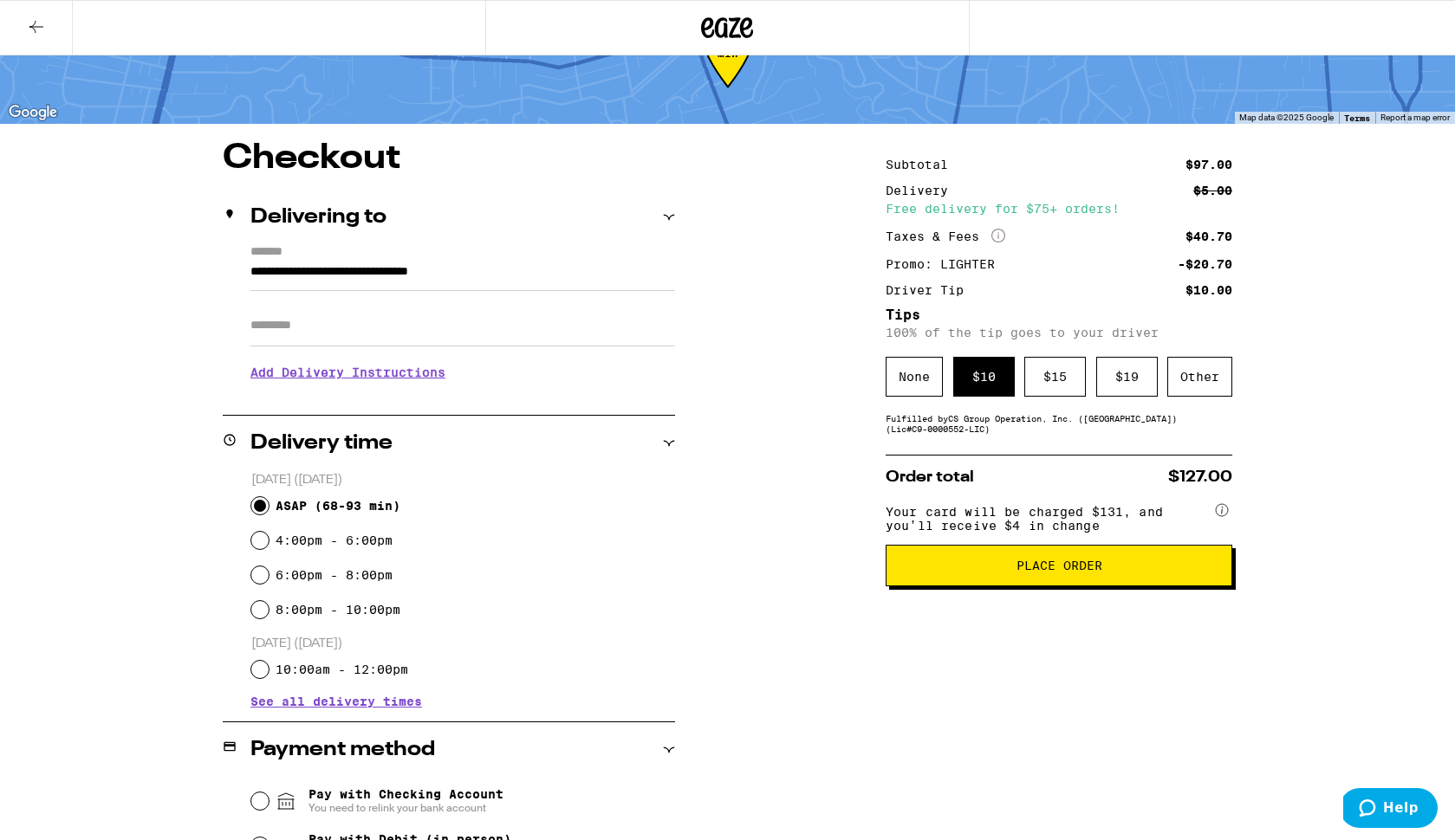
scroll to position [66, 0]
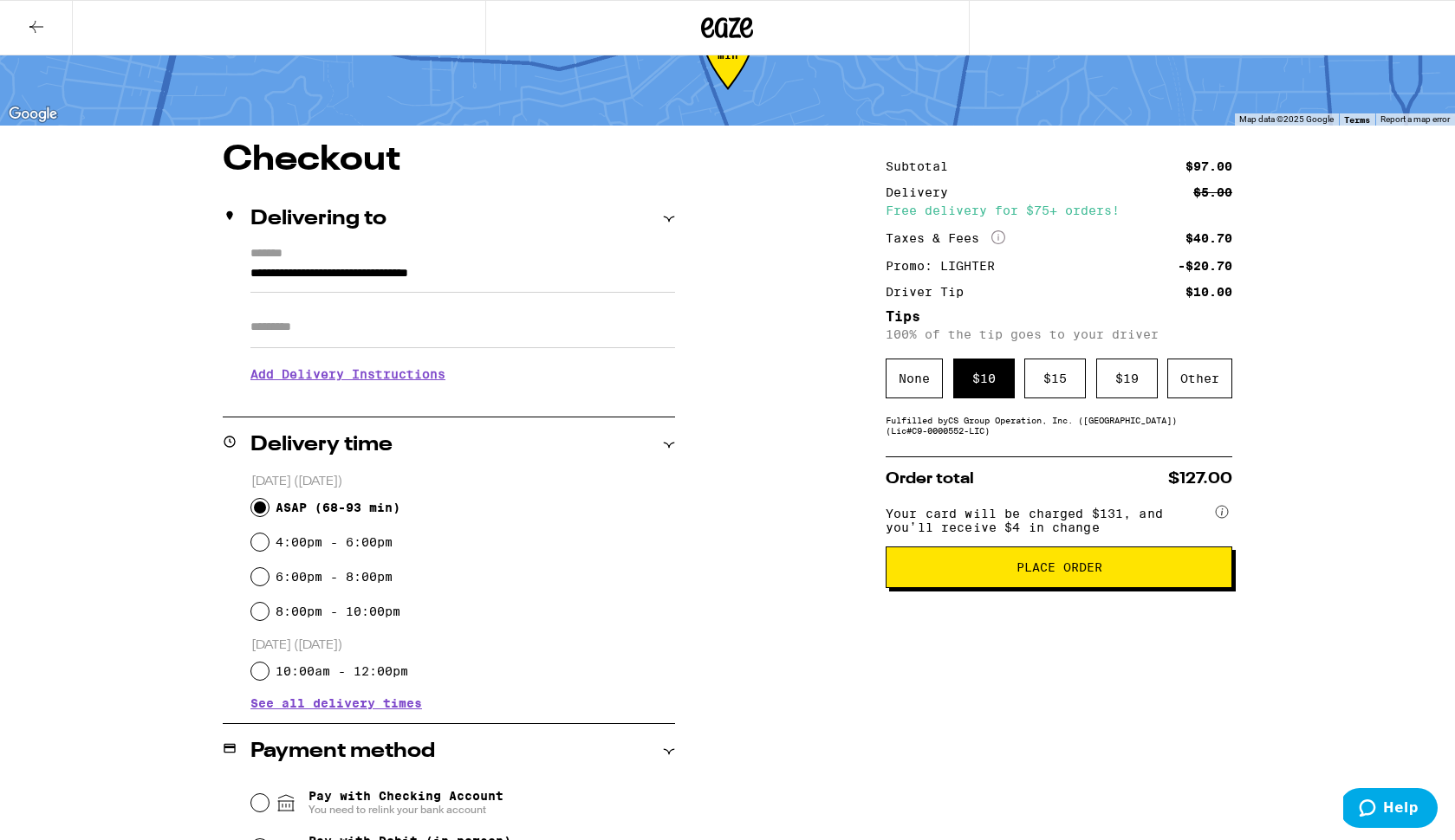
click at [1049, 560] on button "Place Order" at bounding box center [1059, 567] width 346 height 42
